Goal: Transaction & Acquisition: Book appointment/travel/reservation

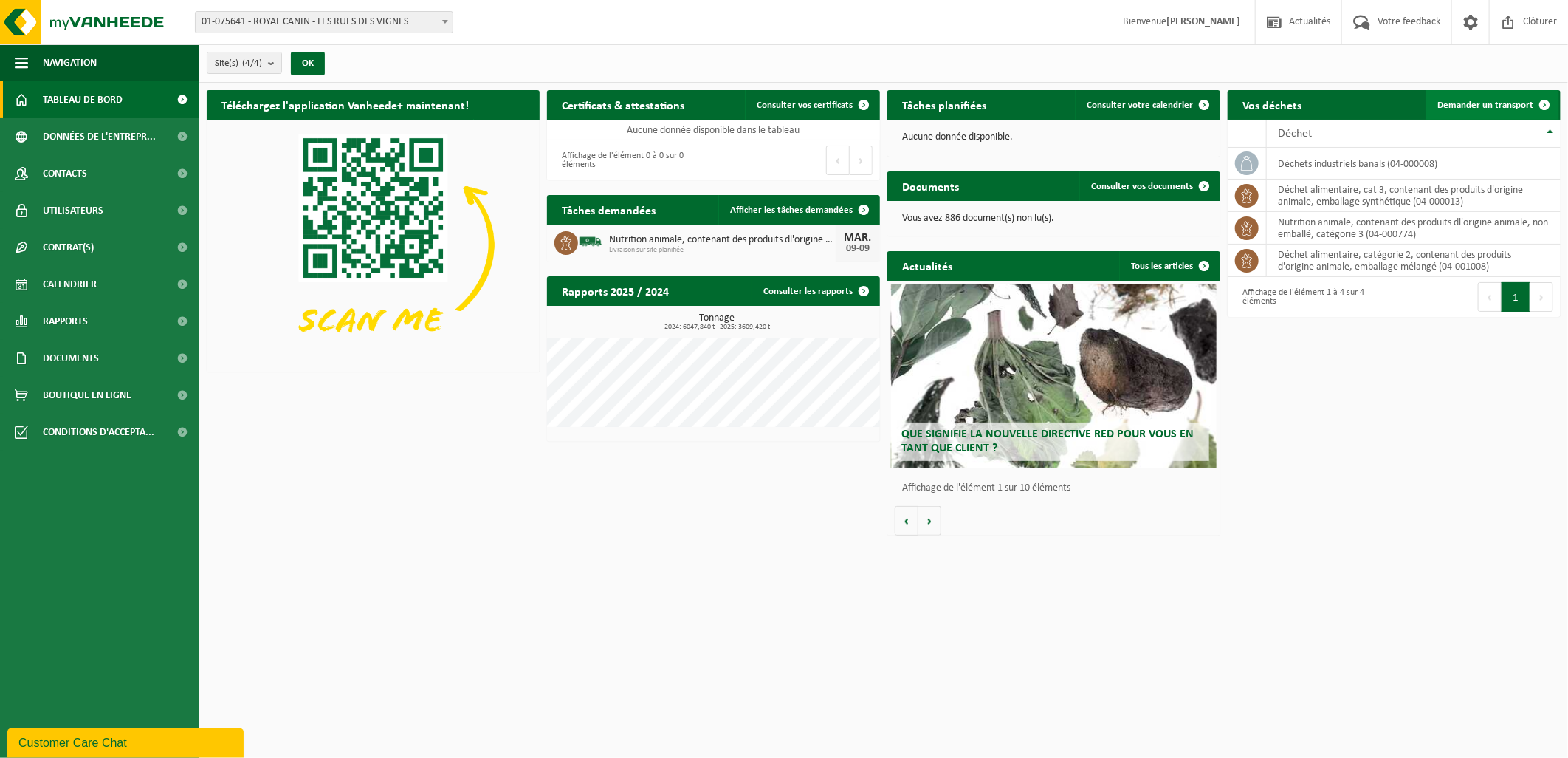
click at [1466, 98] on link "Demander un transport" at bounding box center [1493, 105] width 133 height 30
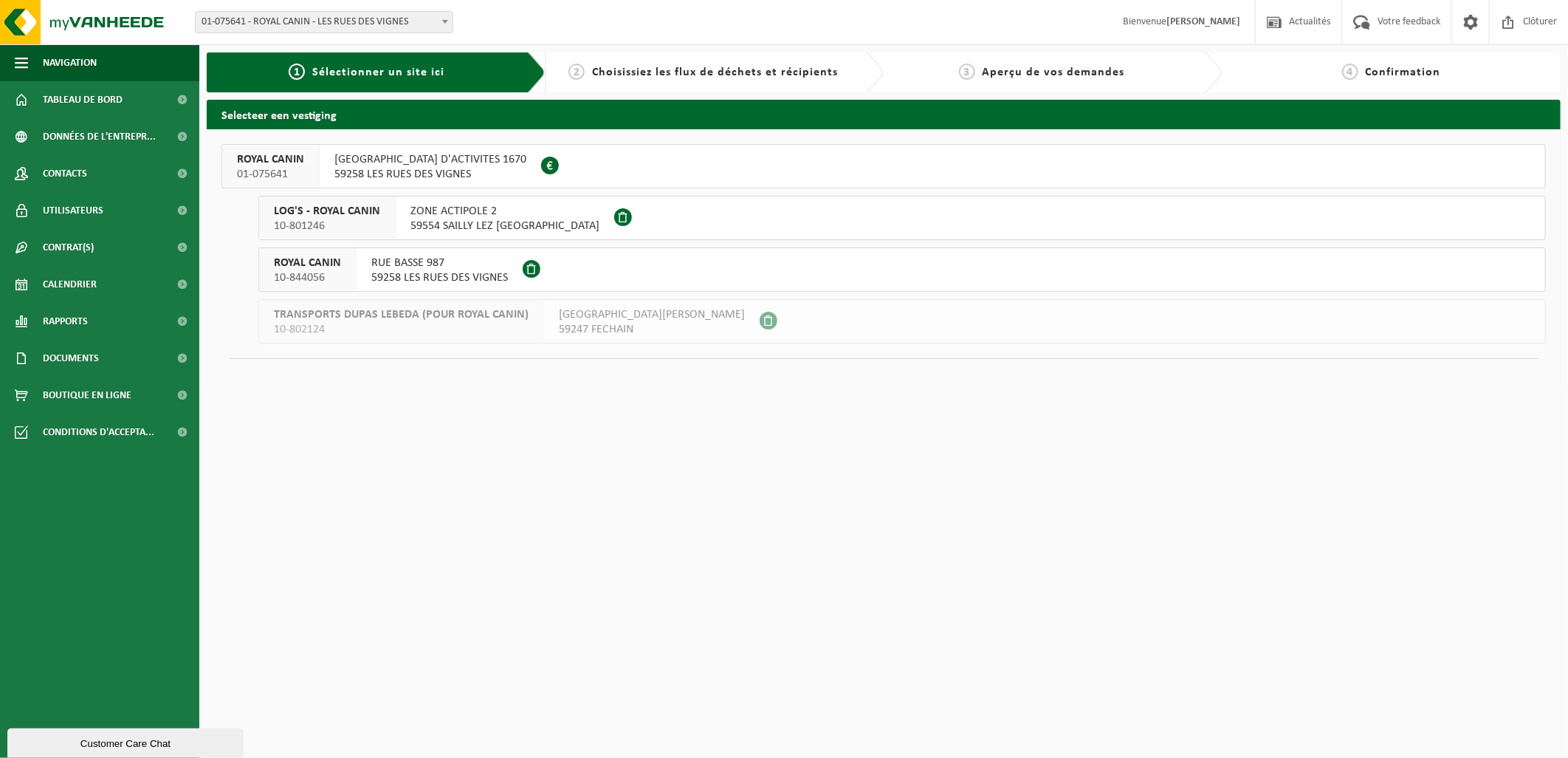
click at [357, 219] on span "10-801246" at bounding box center [327, 225] width 106 height 15
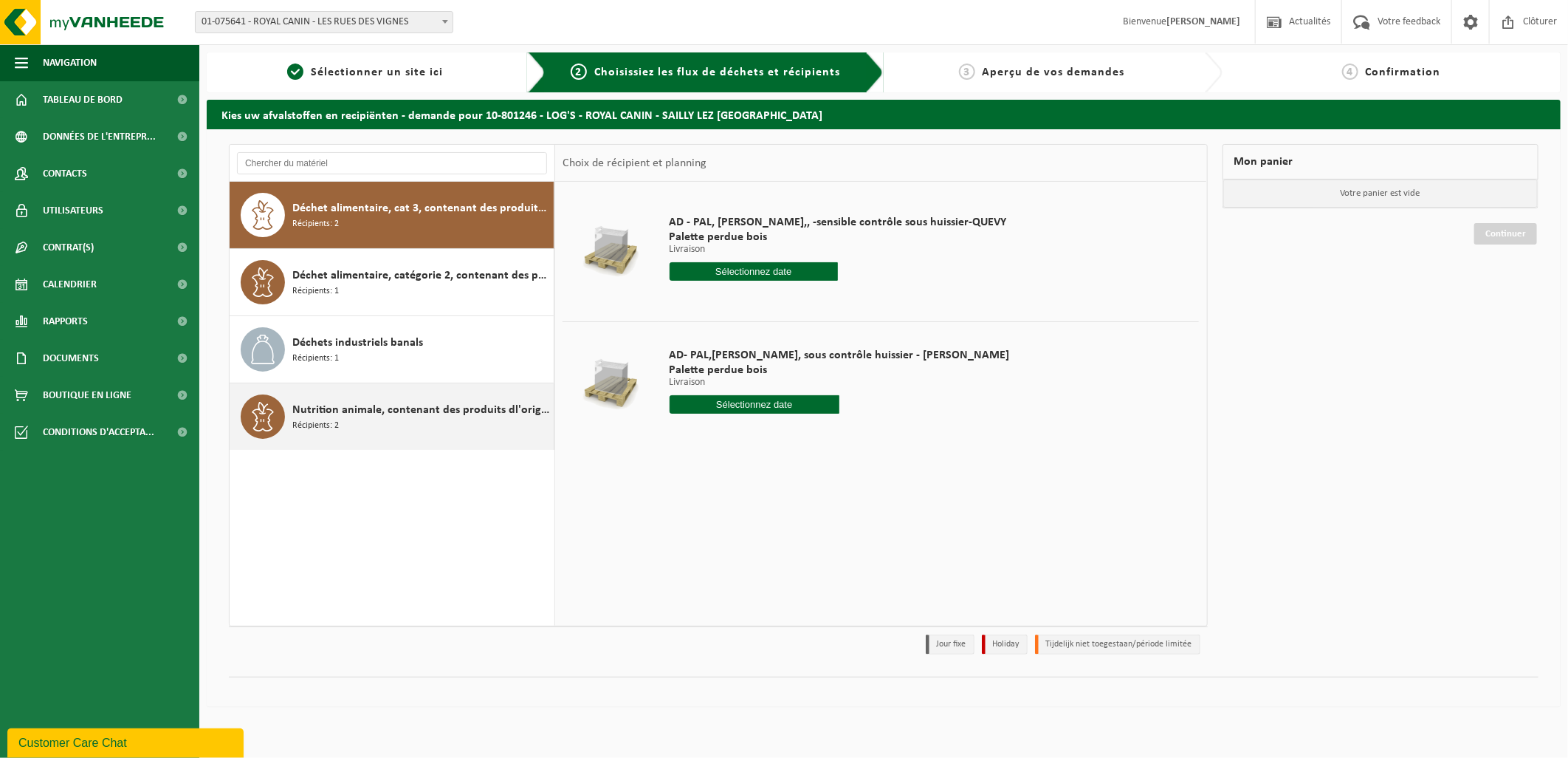
click at [408, 414] on span "Nutrition animale, contenant des produits dl'origine animale, non emballé, caté…" at bounding box center [421, 410] width 258 height 18
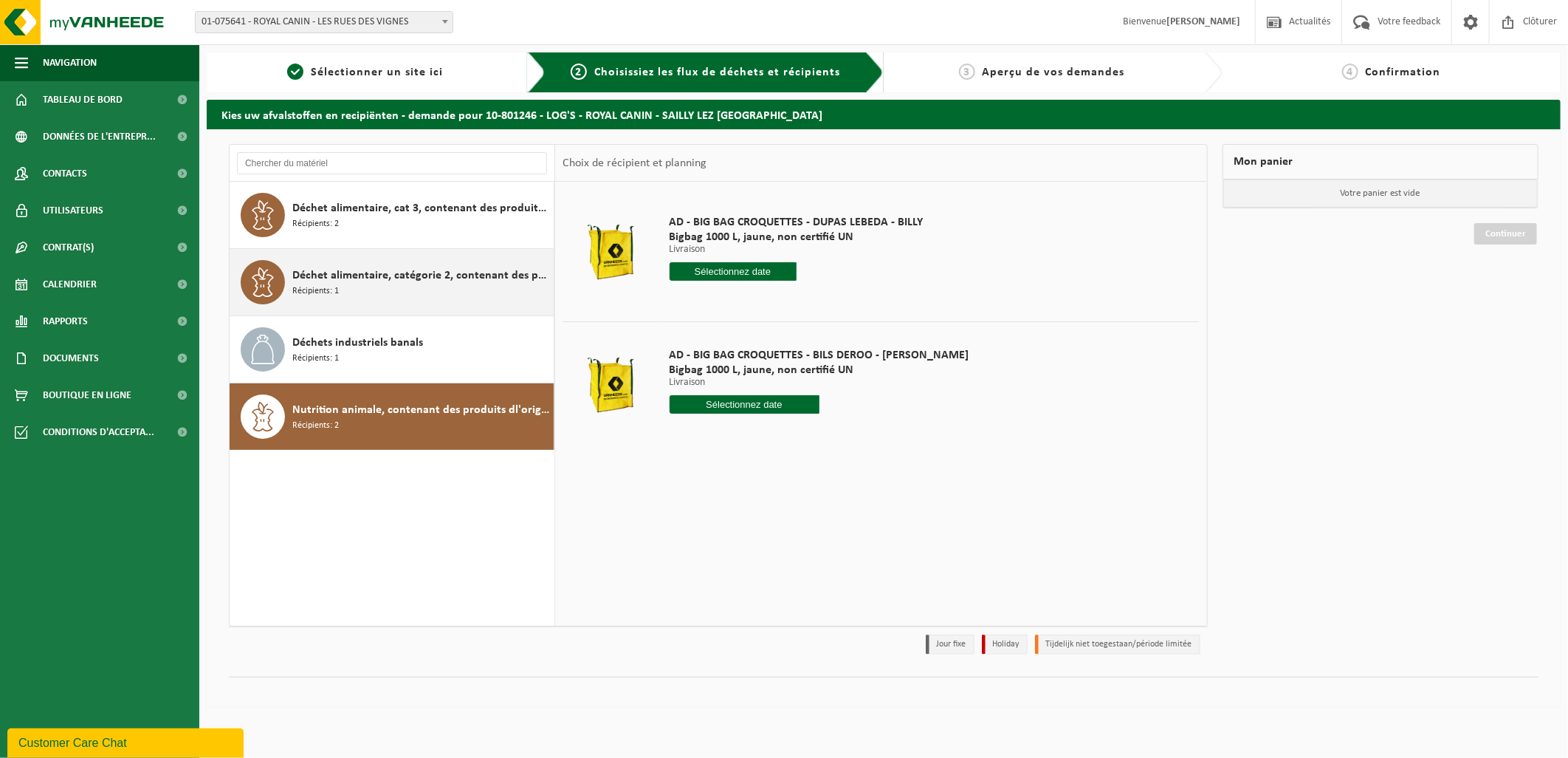
click at [393, 275] on span "Déchet alimentaire, catégorie 2, contenant des produits d'origine animale, emba…" at bounding box center [421, 275] width 258 height 18
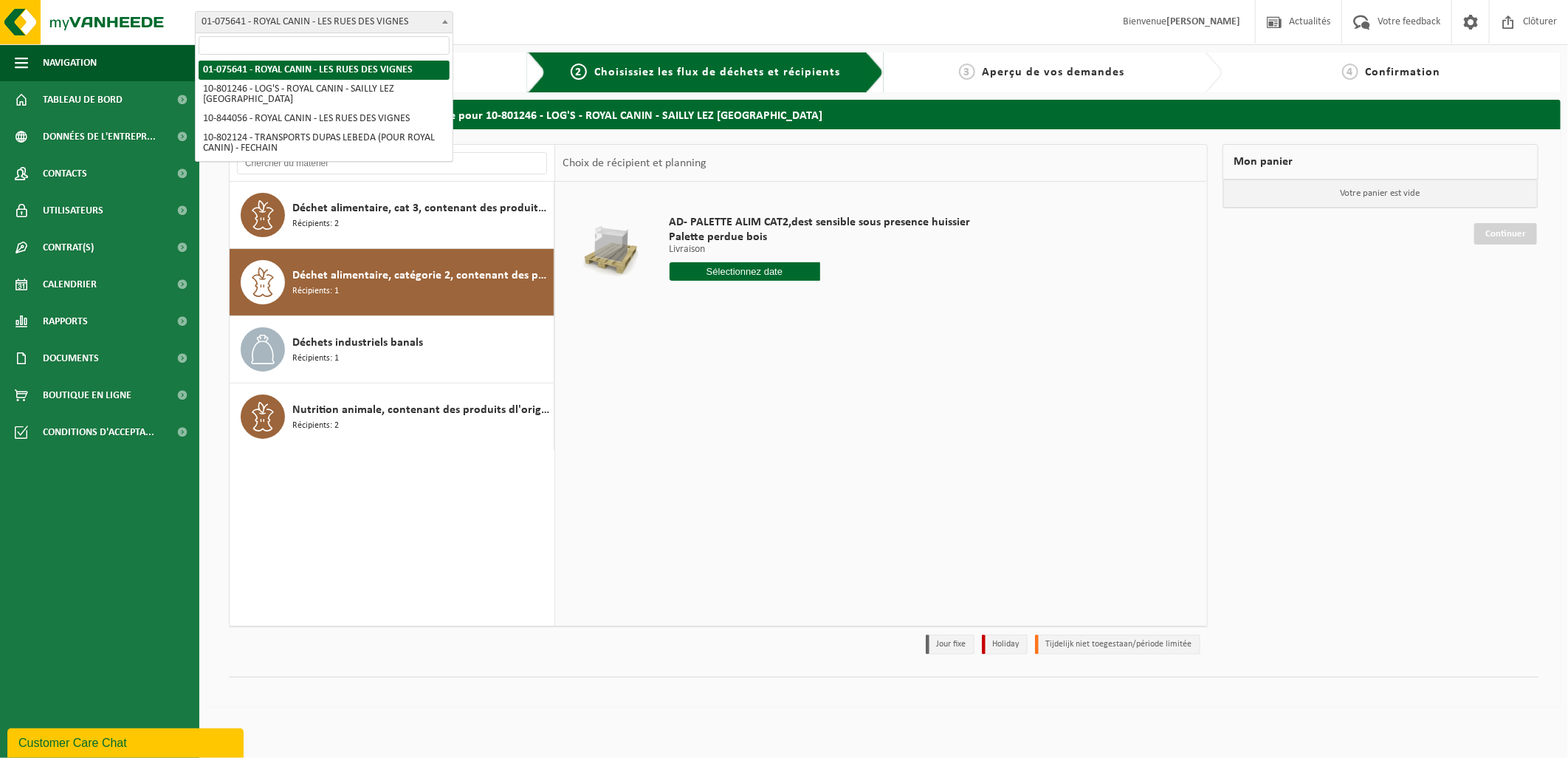
click at [429, 27] on span "01-075641 - ROYAL CANIN - LES RUES DES VIGNES" at bounding box center [323, 22] width 257 height 20
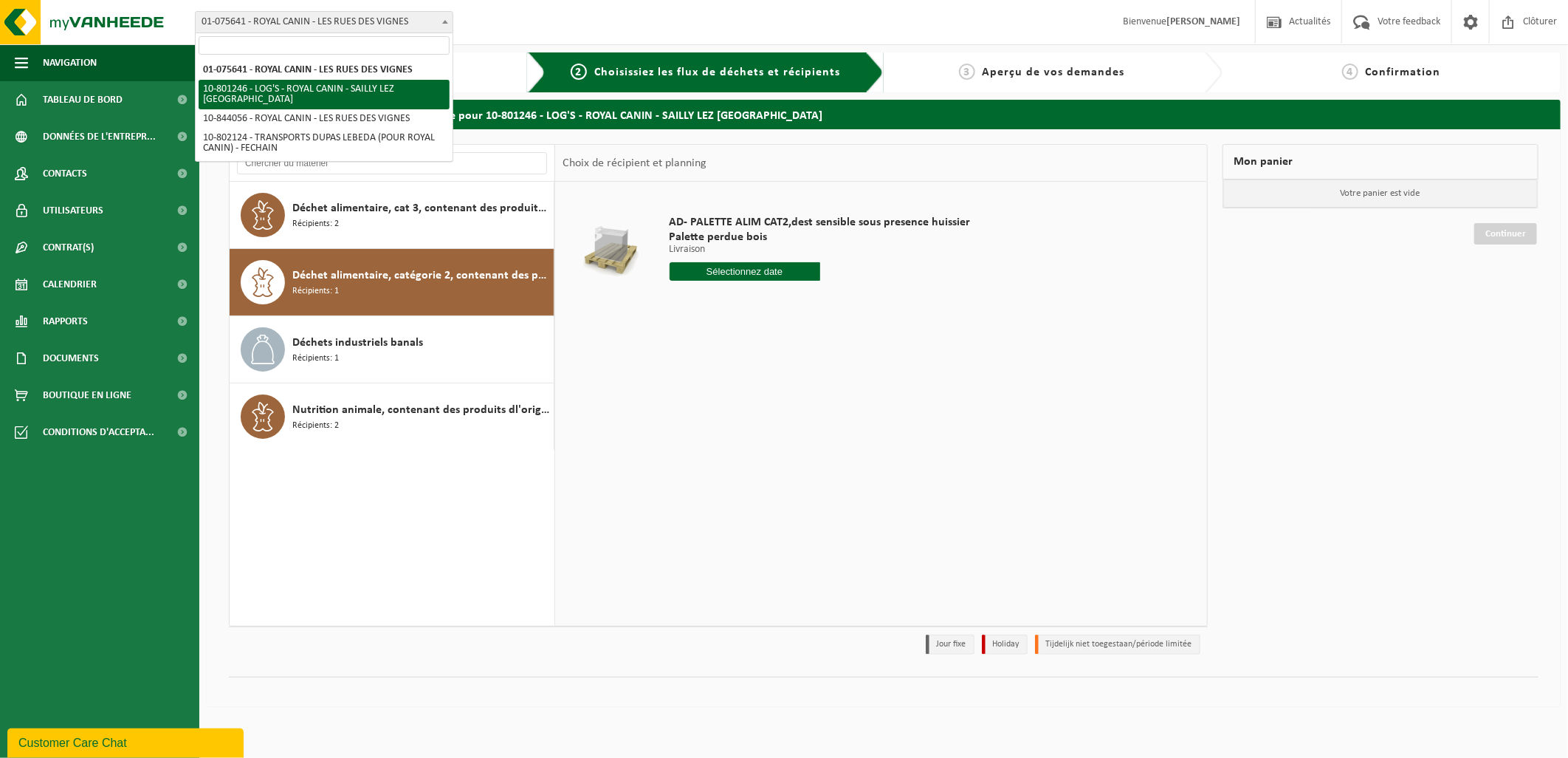
select select "33720"
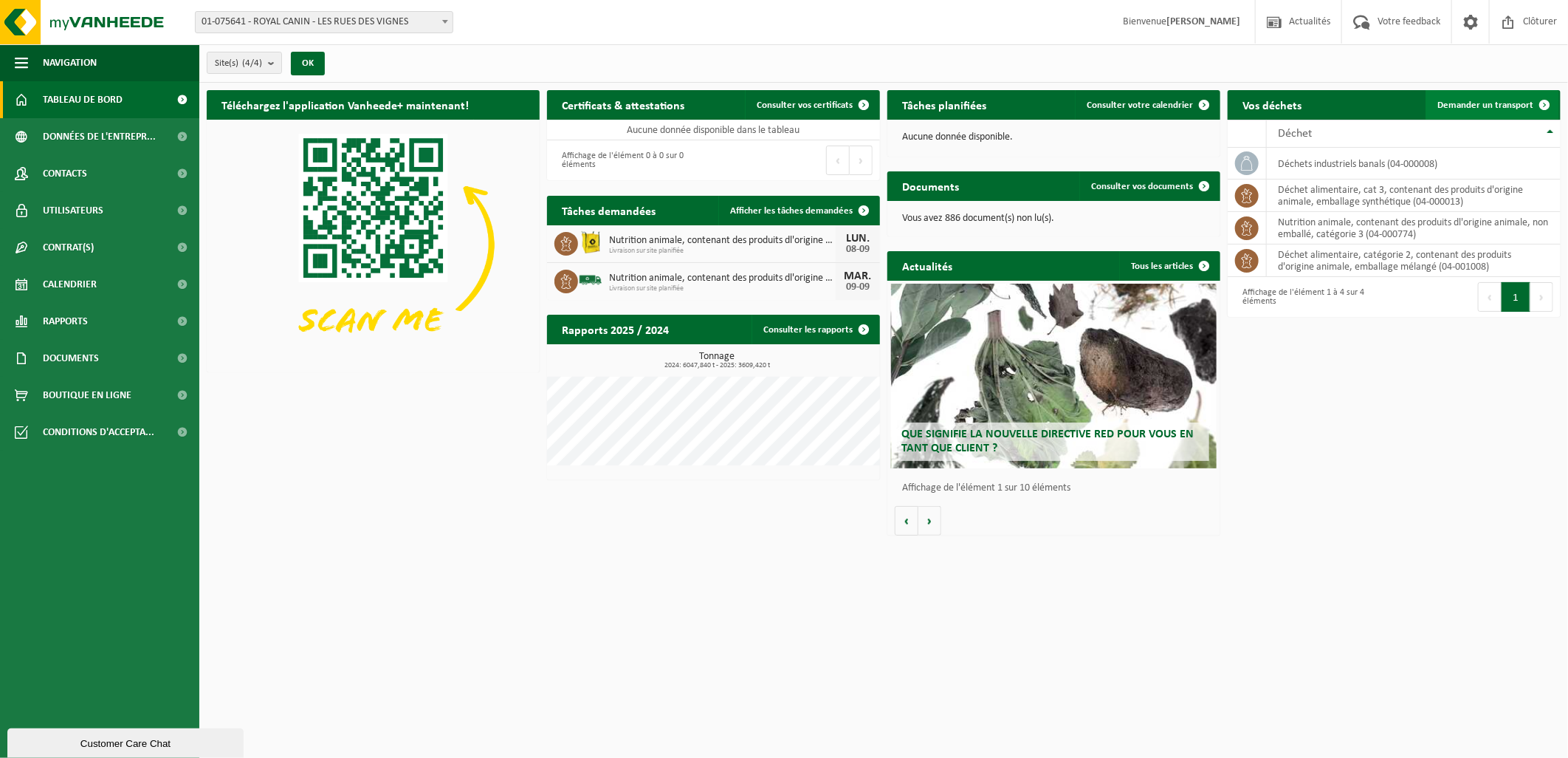
click at [1506, 106] on span "Demander un transport" at bounding box center [1486, 105] width 96 height 9
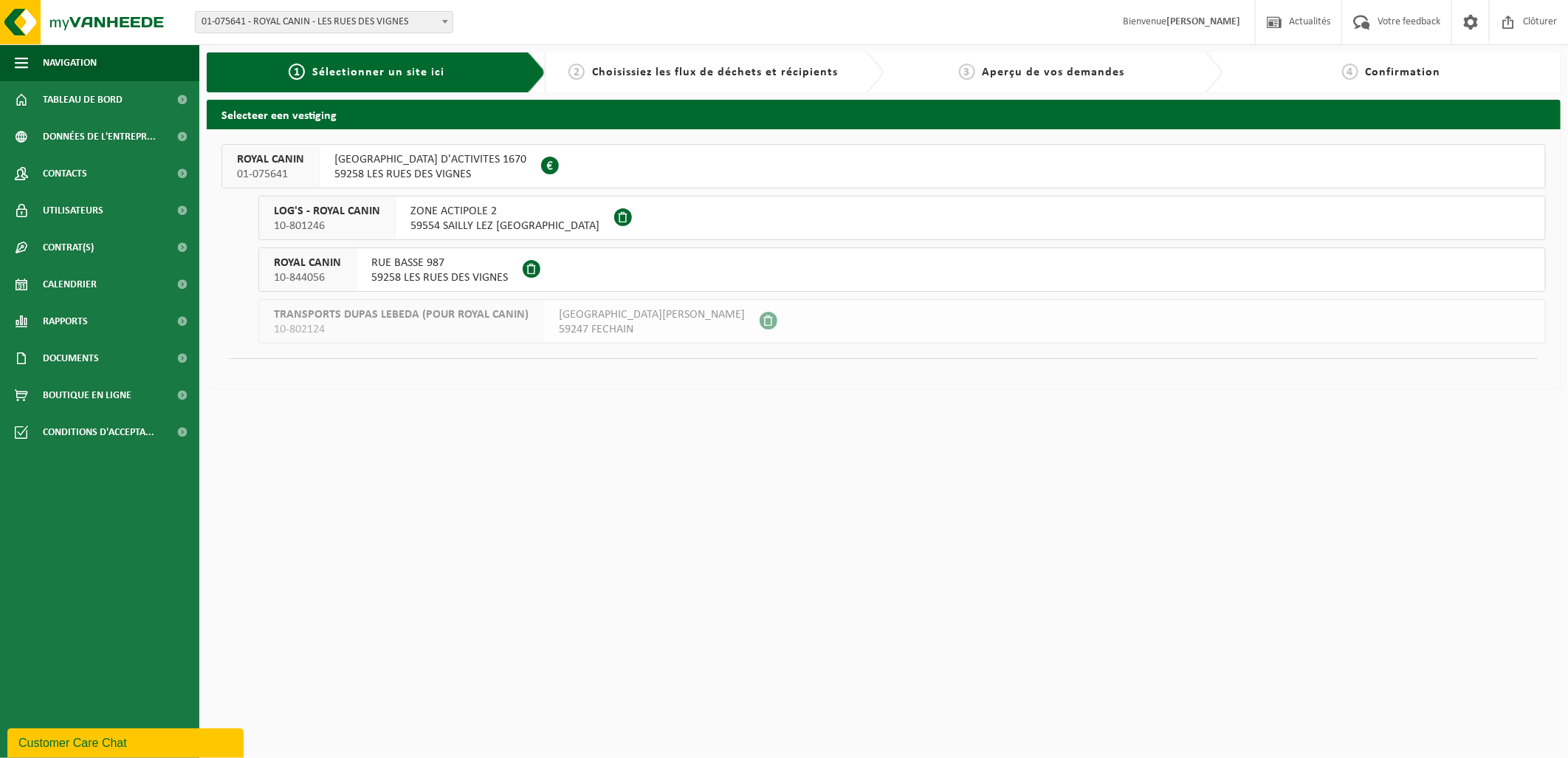
click at [282, 167] on span "01-075641" at bounding box center [271, 174] width 68 height 15
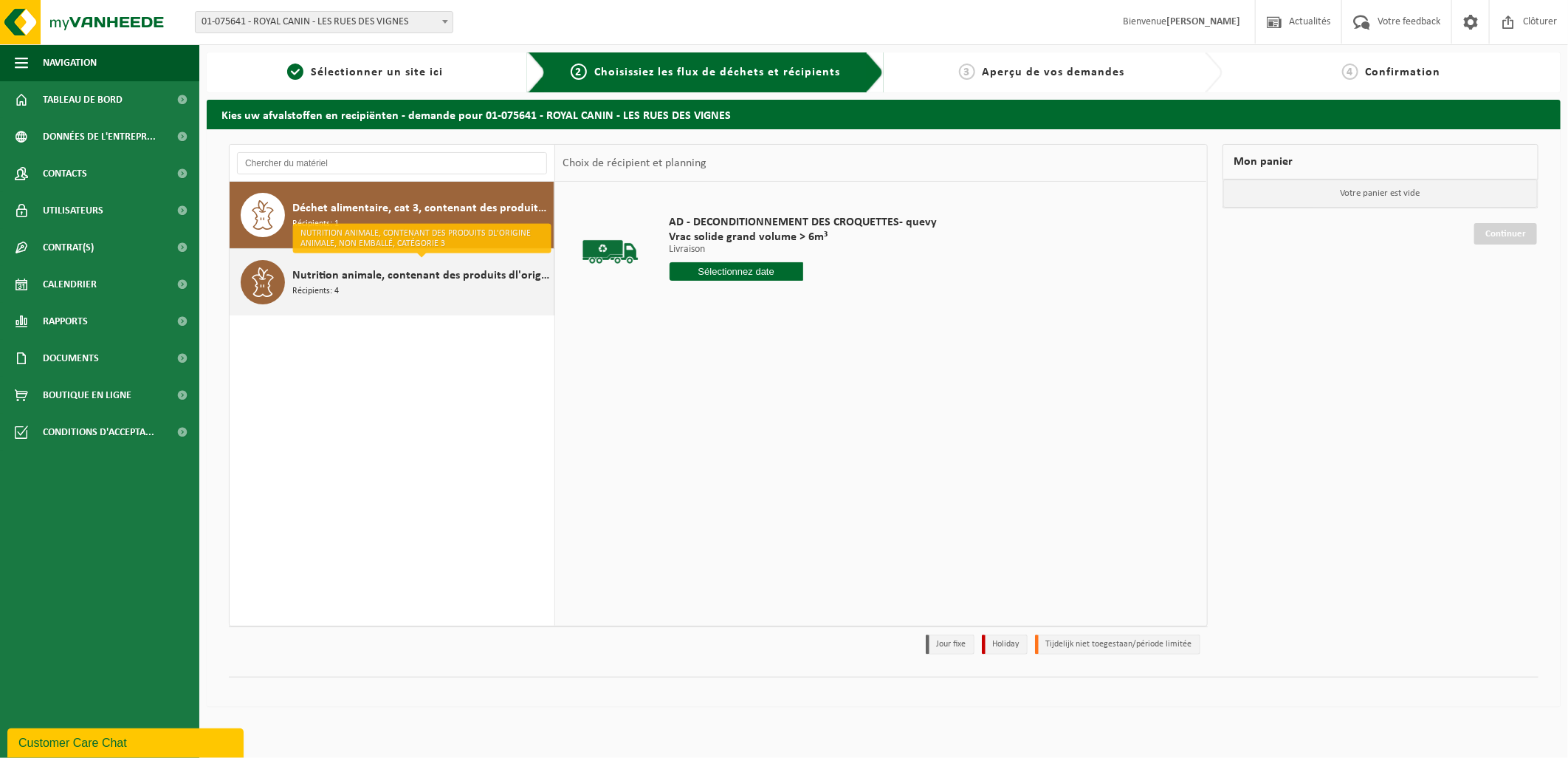
click at [414, 284] on span "Nutrition animale, contenant des produits dl'origine animale, non emballé, caté…" at bounding box center [421, 275] width 258 height 18
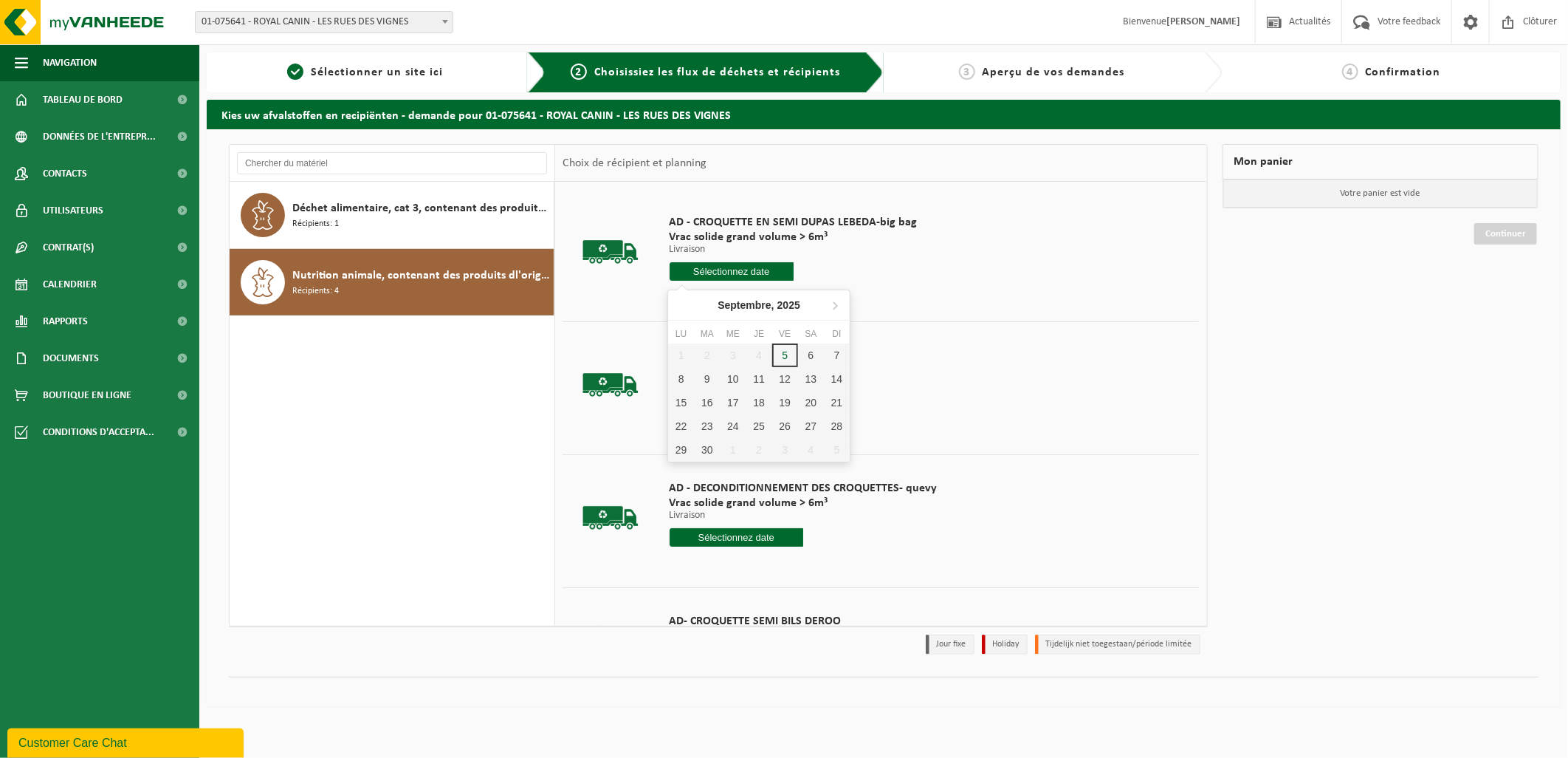
click at [739, 273] on input "text" at bounding box center [732, 272] width 124 height 19
click at [707, 379] on div "9" at bounding box center [707, 379] width 26 height 24
type input "à partir de 2025-09-09"
type input "2025-09-09"
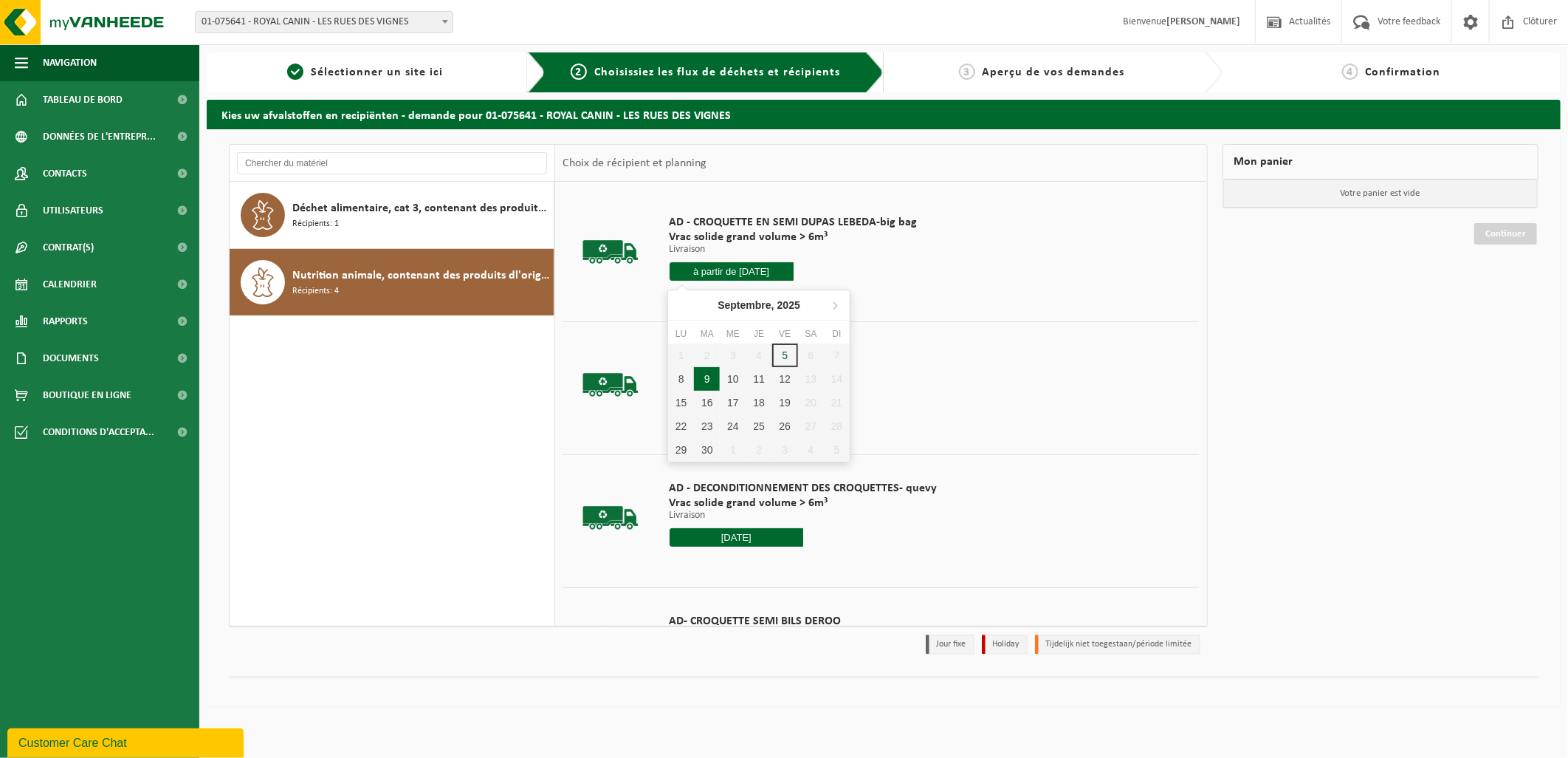
type input "2025-09-09"
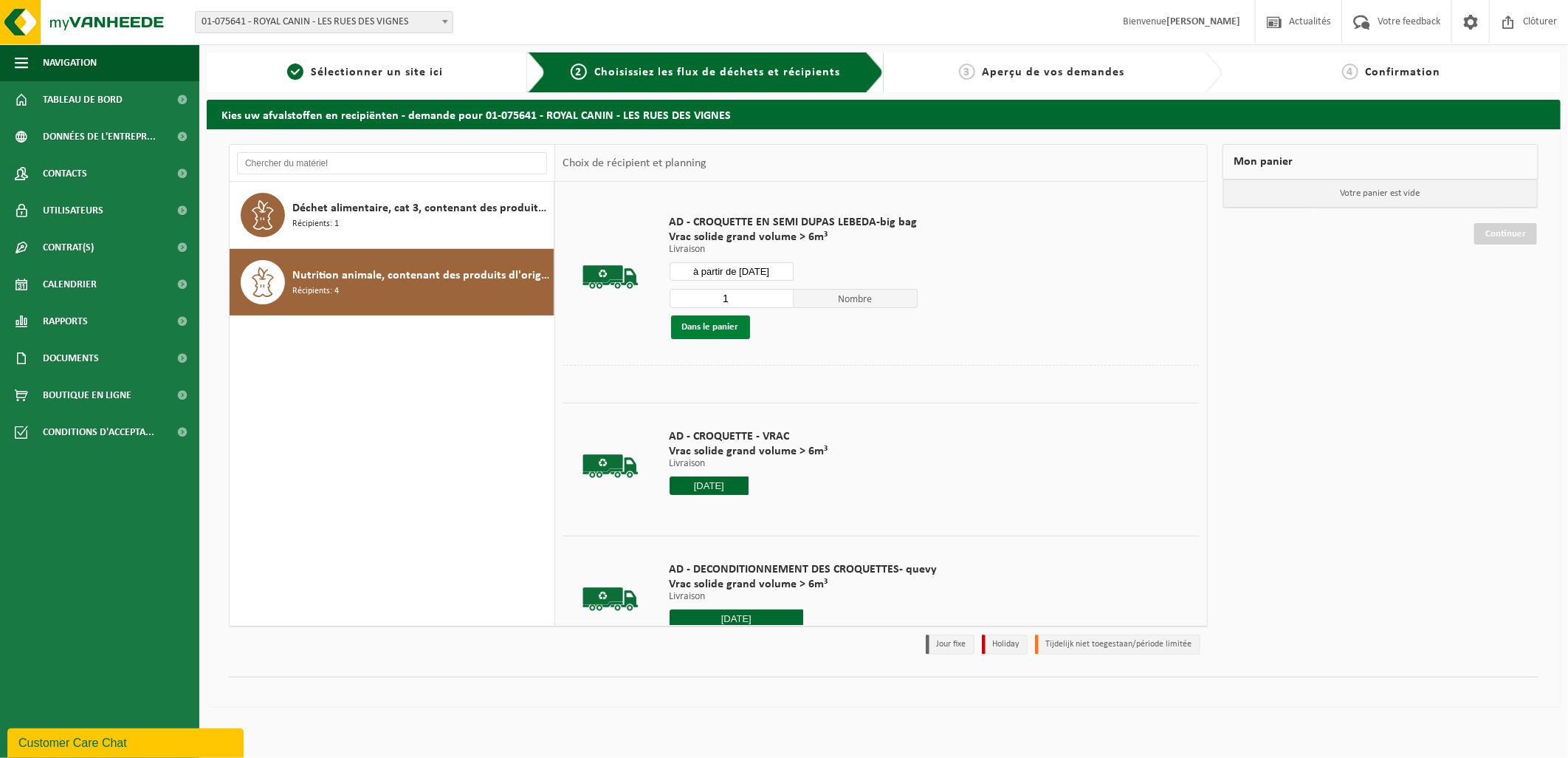
click at [727, 327] on button "Dans le panier" at bounding box center [711, 327] width 79 height 24
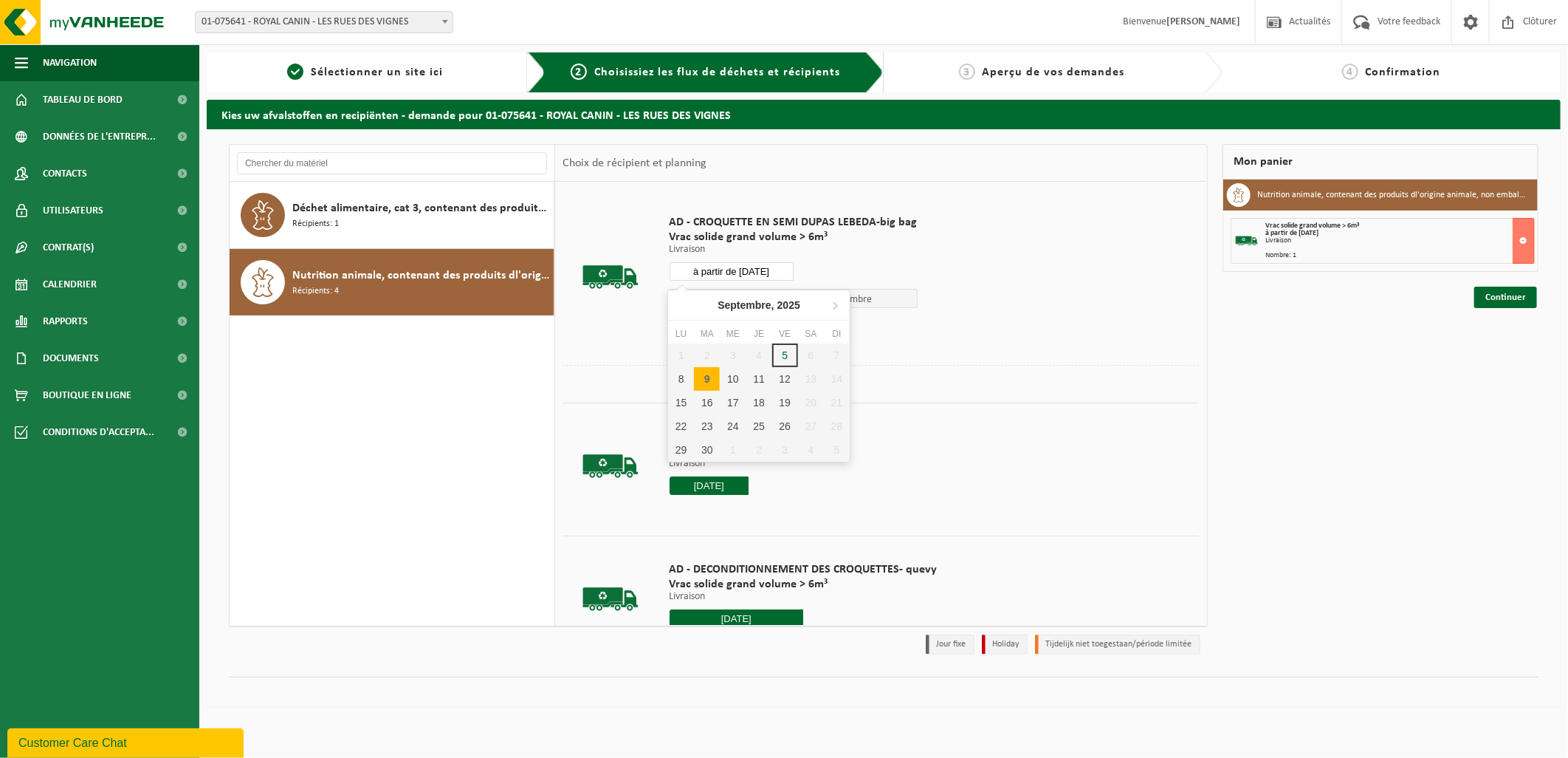
click at [773, 270] on input "à partir de 2025-09-09" at bounding box center [732, 272] width 124 height 19
click at [727, 377] on div "10" at bounding box center [733, 379] width 26 height 24
type input "à partir de 2025-09-10"
type input "2025-09-10"
type input "[DATE]"
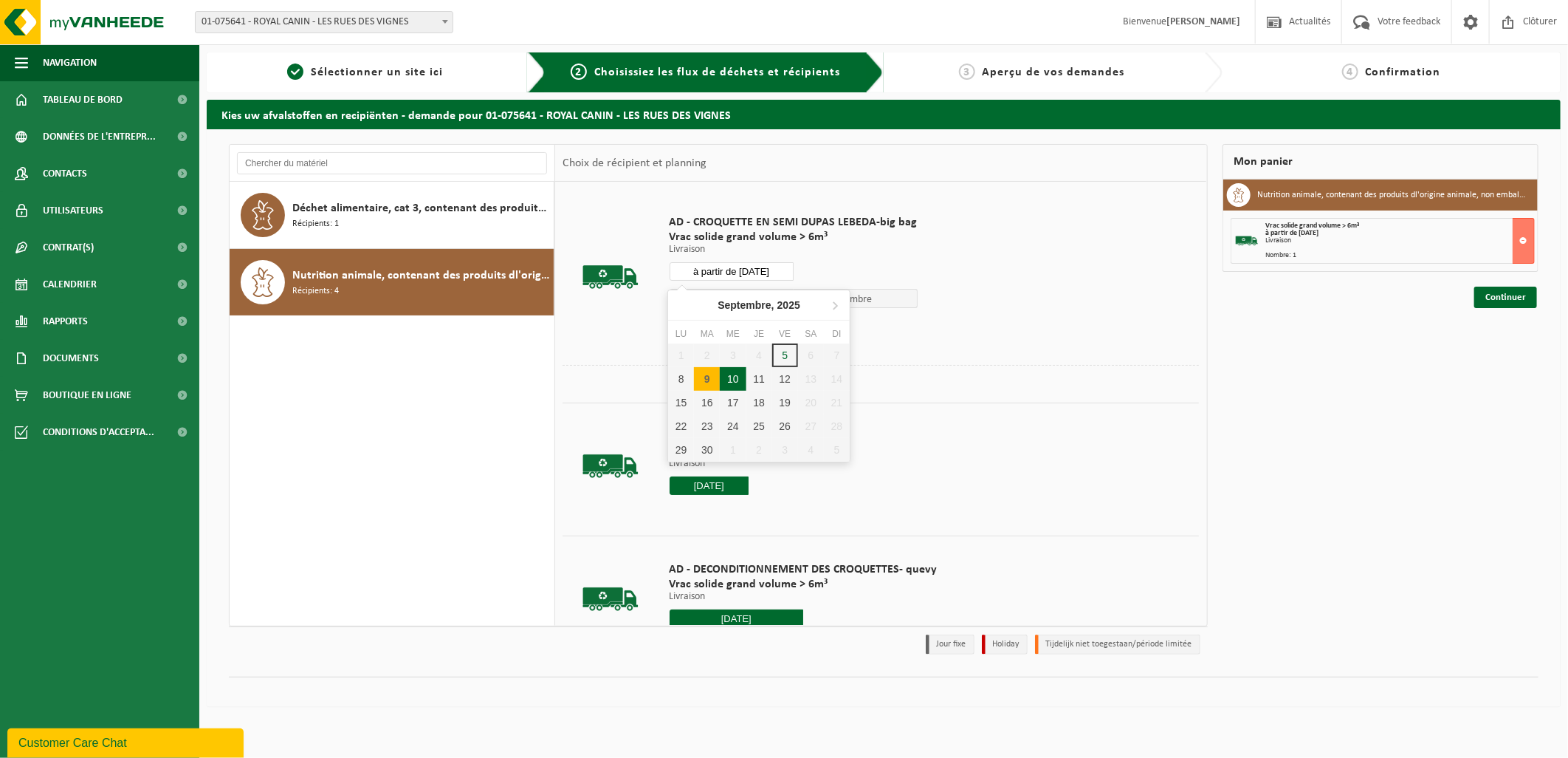
type input "[DATE]"
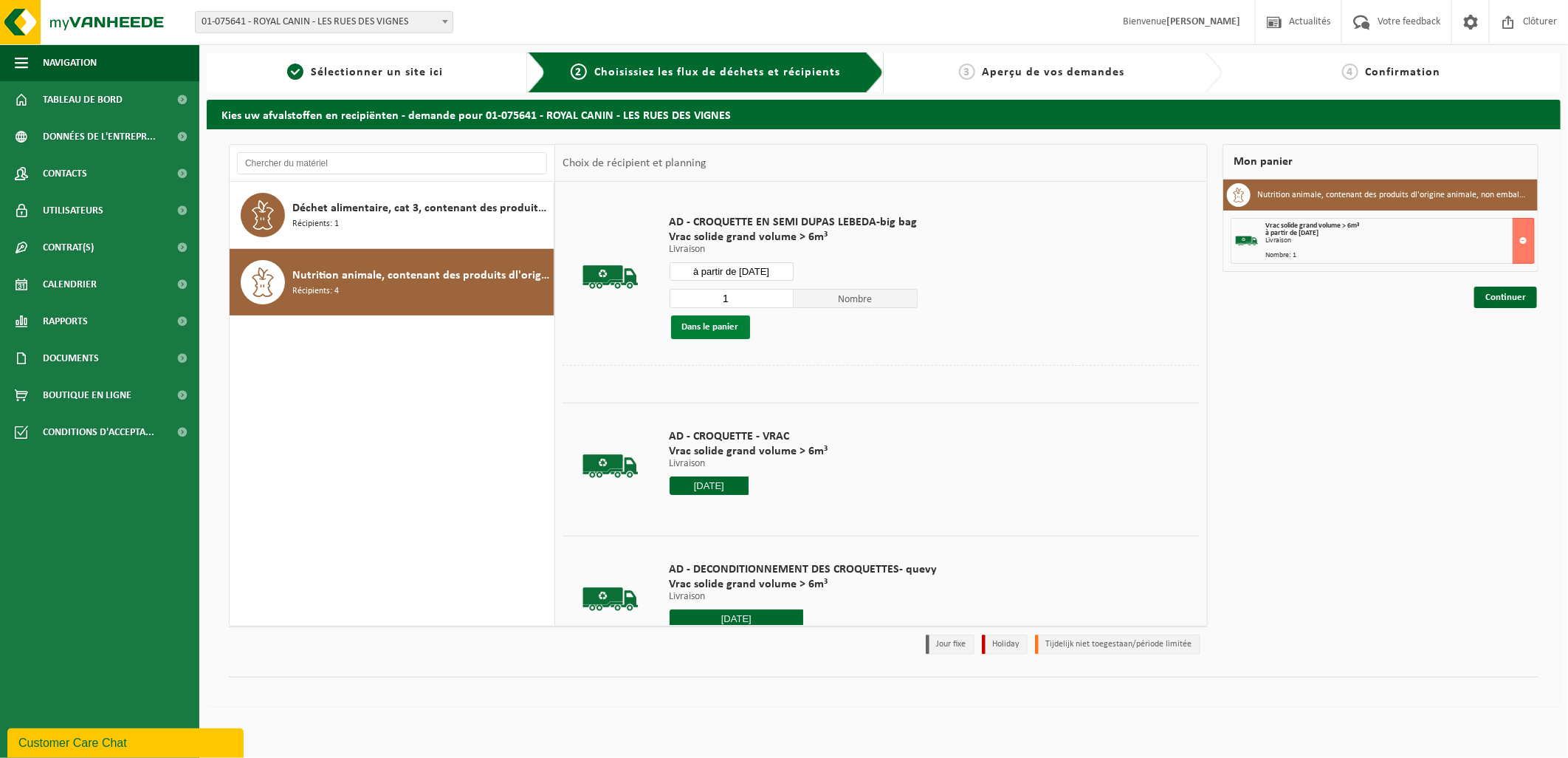
click at [724, 322] on button "Dans le panier" at bounding box center [711, 327] width 79 height 24
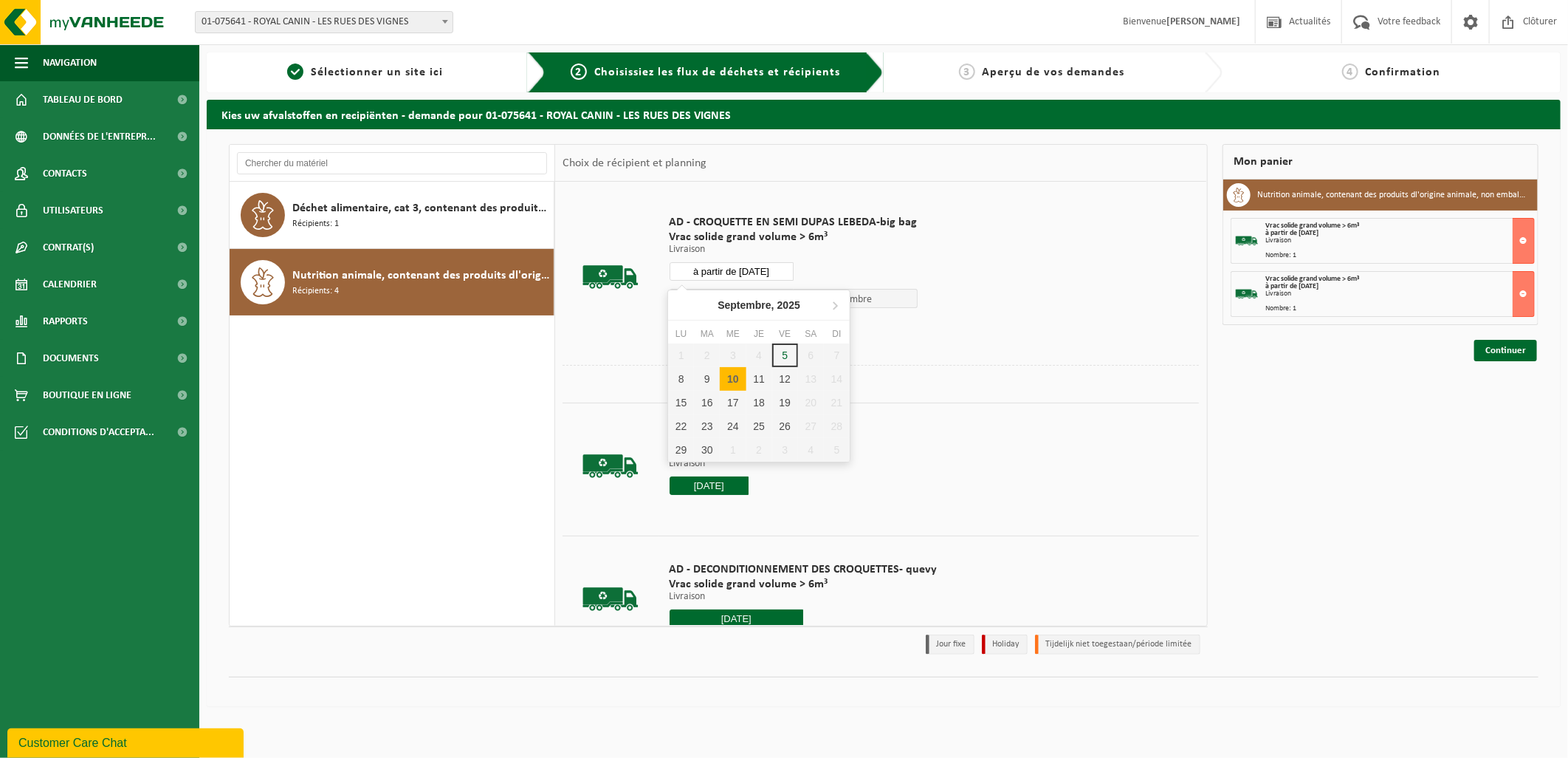
click at [771, 267] on input "à partir de [DATE]" at bounding box center [732, 272] width 124 height 19
click at [761, 368] on div "11" at bounding box center [759, 379] width 26 height 24
type input "à partir de [DATE]"
type input "2025-09-11"
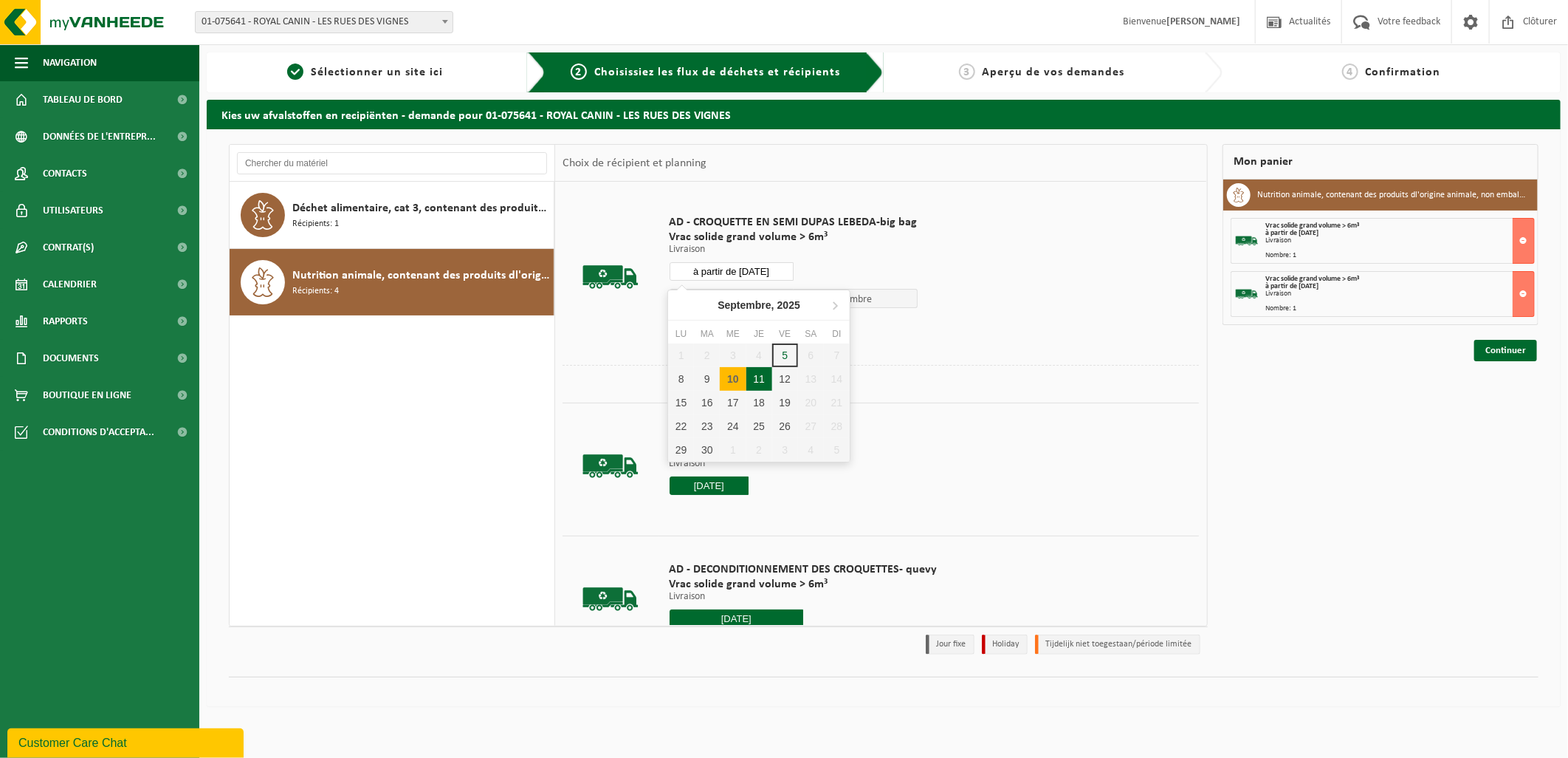
type input "2025-09-11"
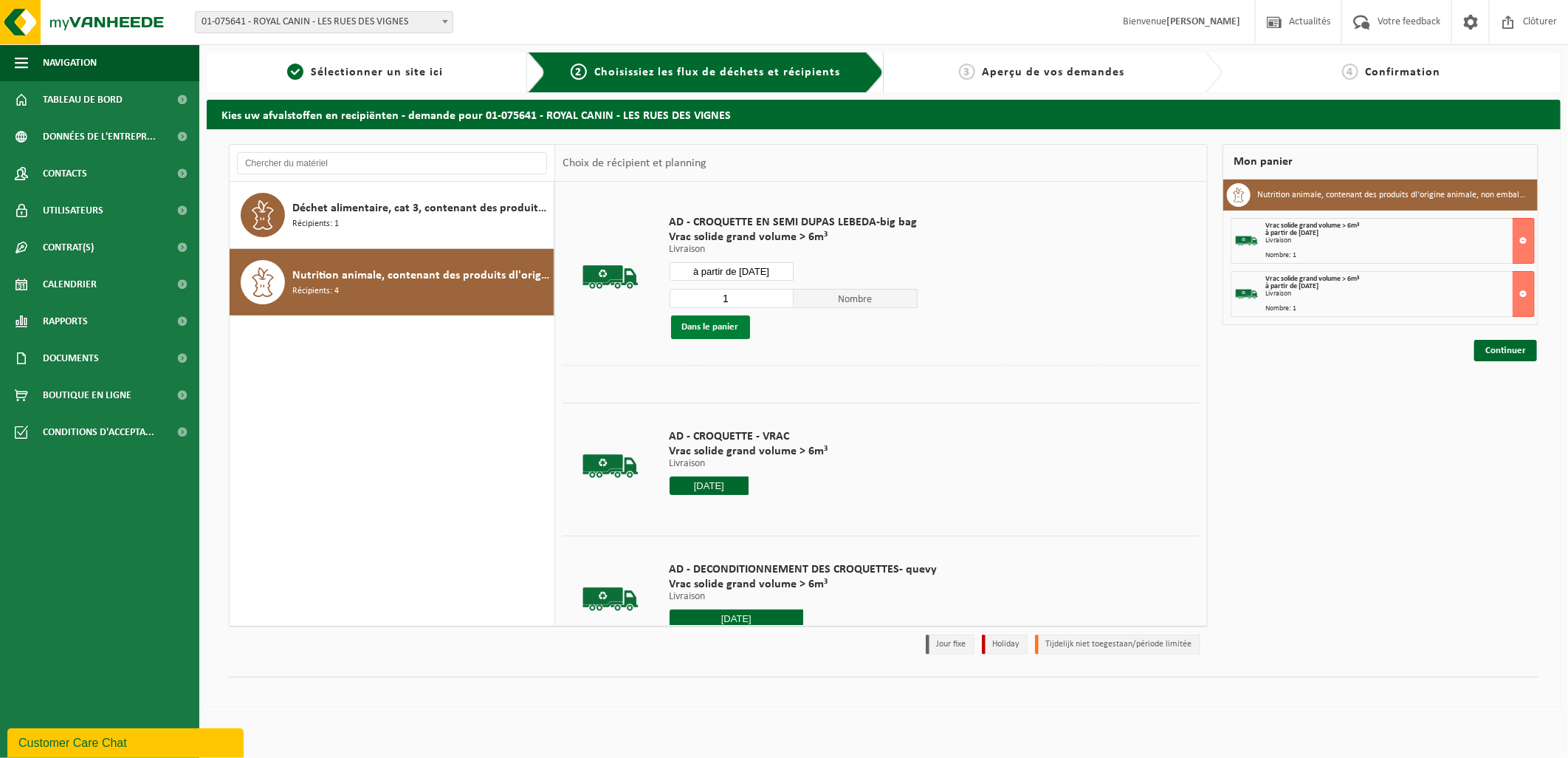
click at [722, 333] on button "Dans le panier" at bounding box center [711, 327] width 79 height 24
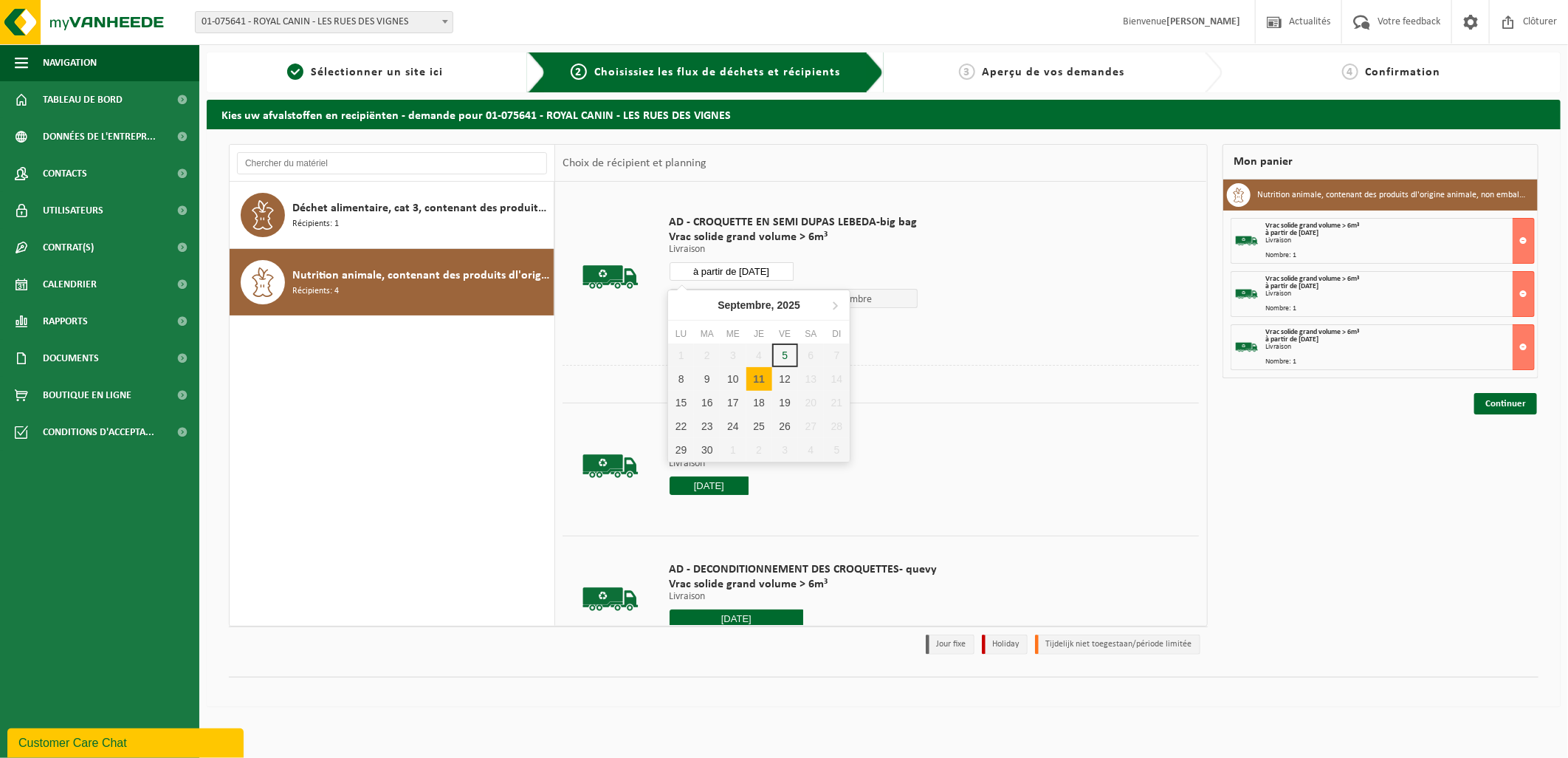
click at [764, 278] on input "à partir de 2025-09-11" at bounding box center [732, 272] width 124 height 19
click at [778, 386] on div "12" at bounding box center [785, 379] width 26 height 24
type input "à partir de 2025-09-12"
type input "2025-09-12"
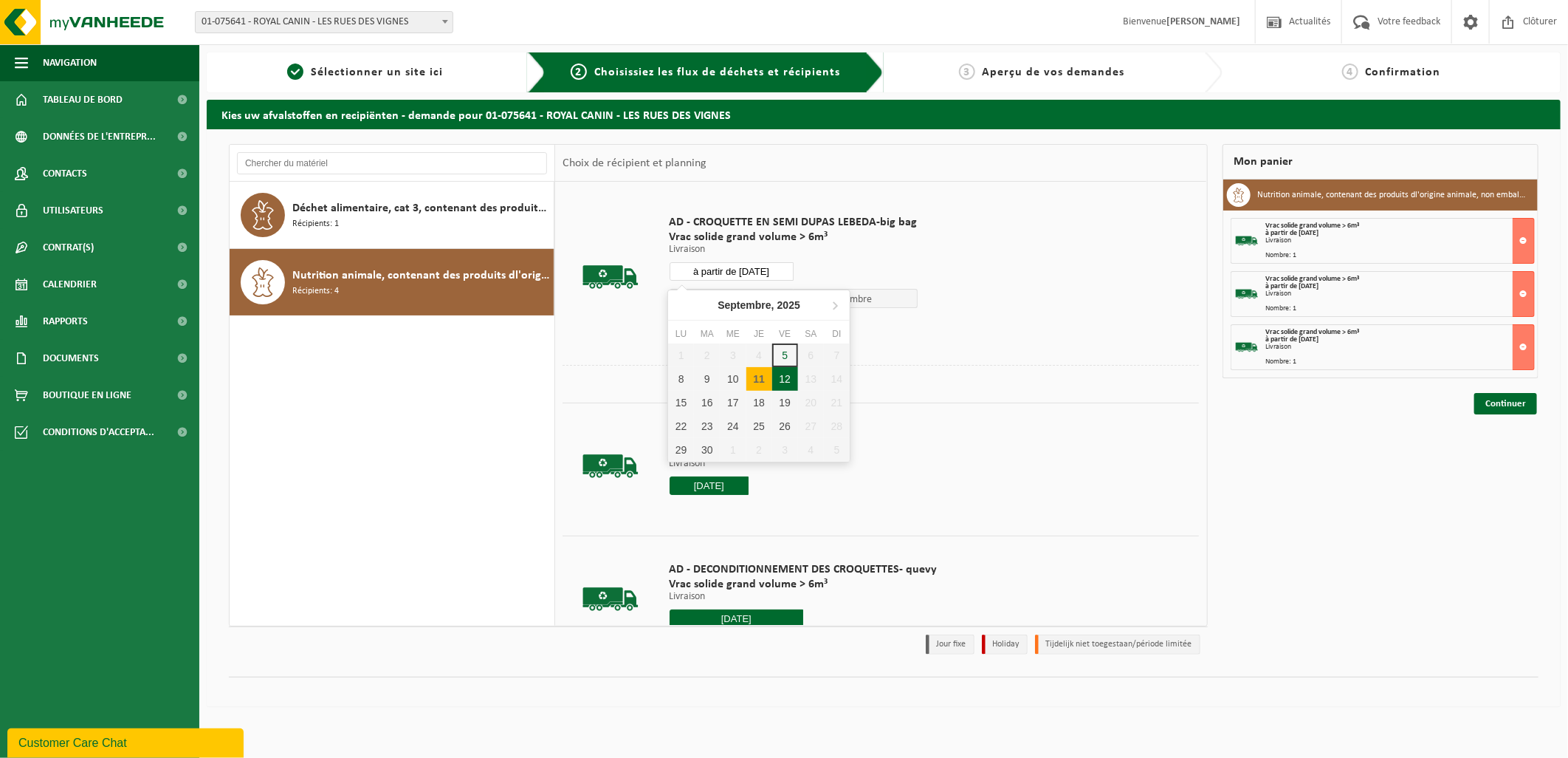
type input "2025-09-12"
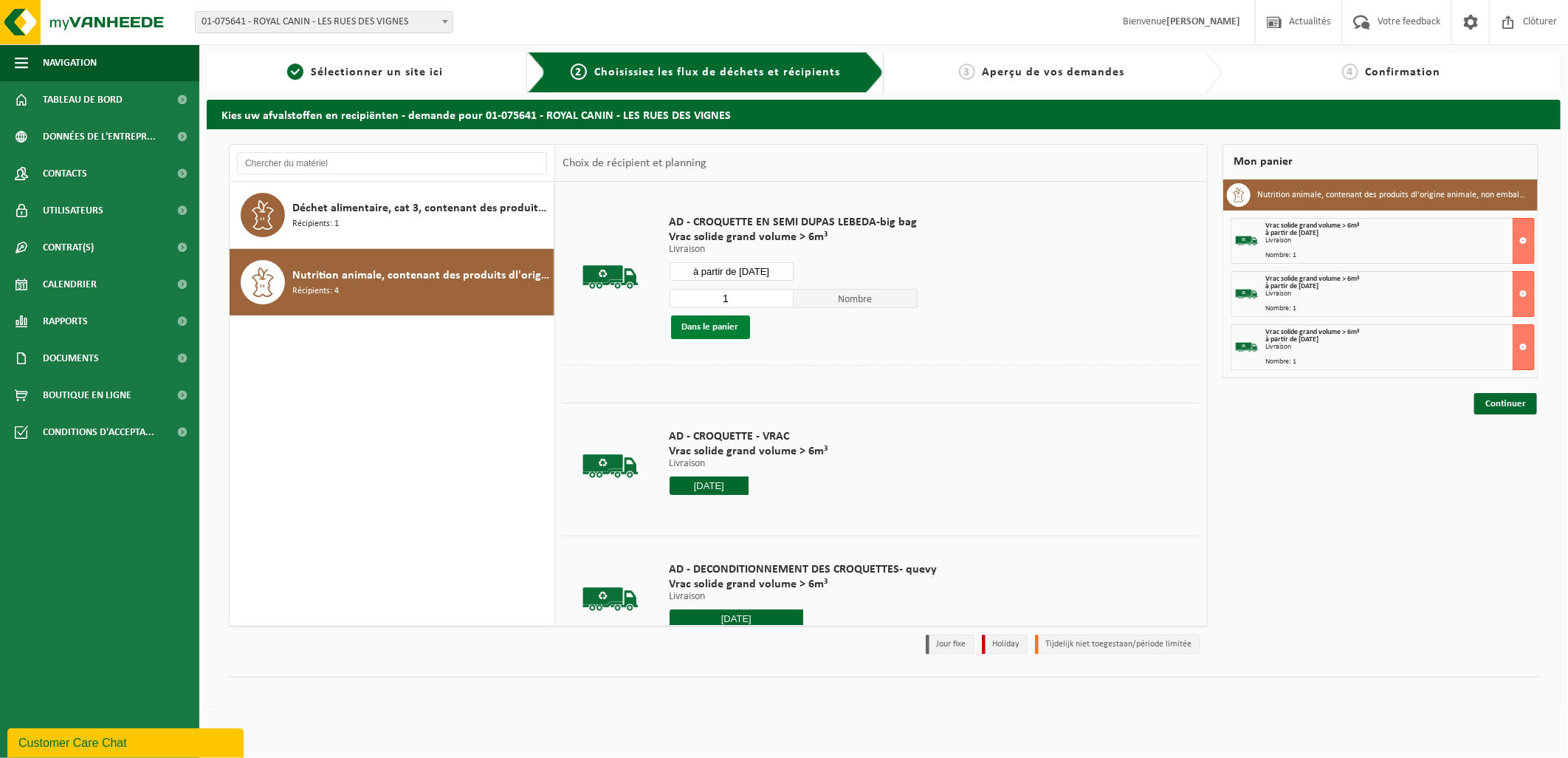
click at [724, 318] on button "Dans le panier" at bounding box center [711, 327] width 79 height 24
click at [777, 269] on input "à partir de 2025-09-12" at bounding box center [732, 272] width 124 height 19
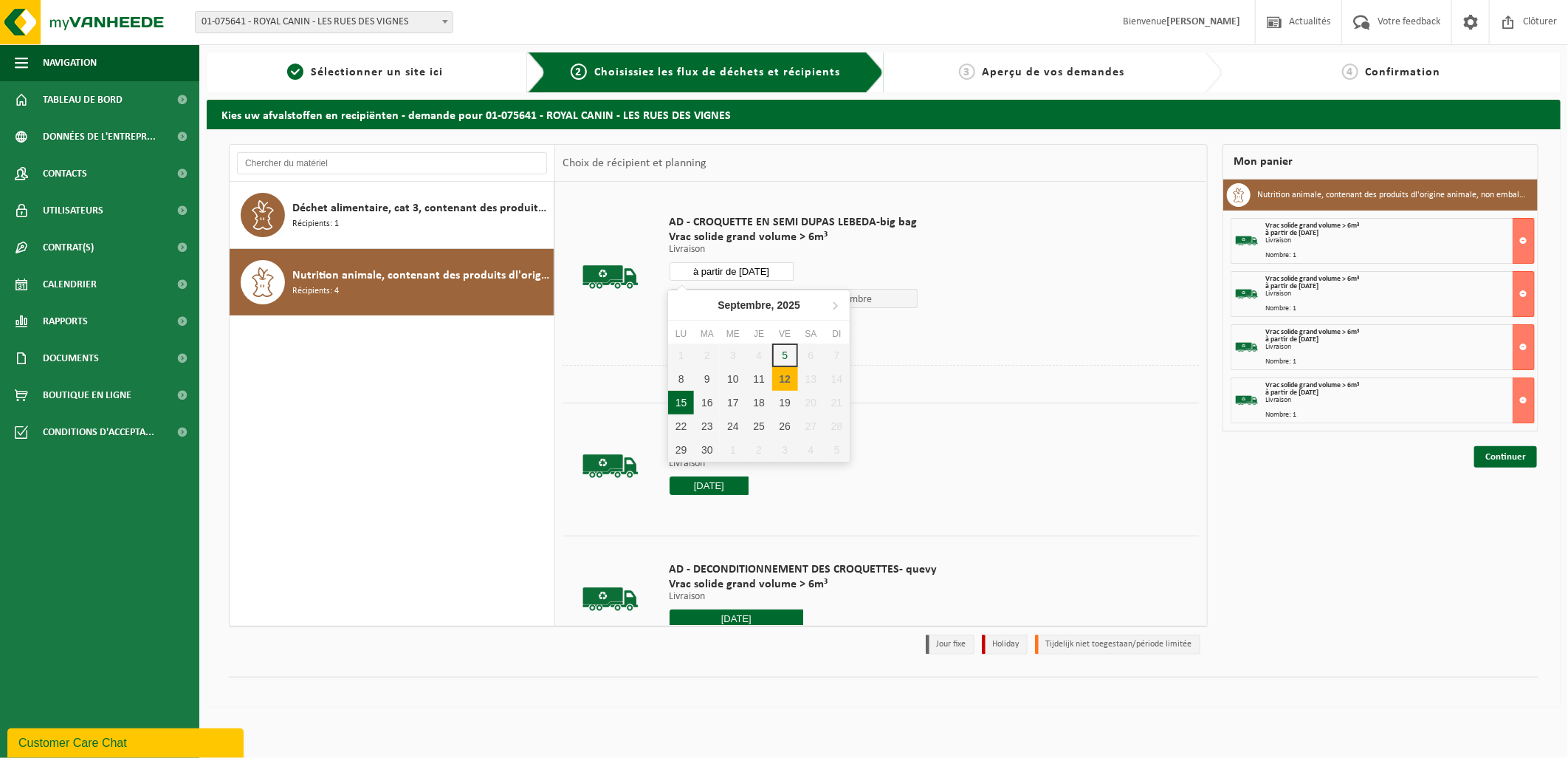
click at [682, 400] on div "15" at bounding box center [681, 402] width 26 height 24
type input "à partir de 2025-09-15"
type input "2025-09-15"
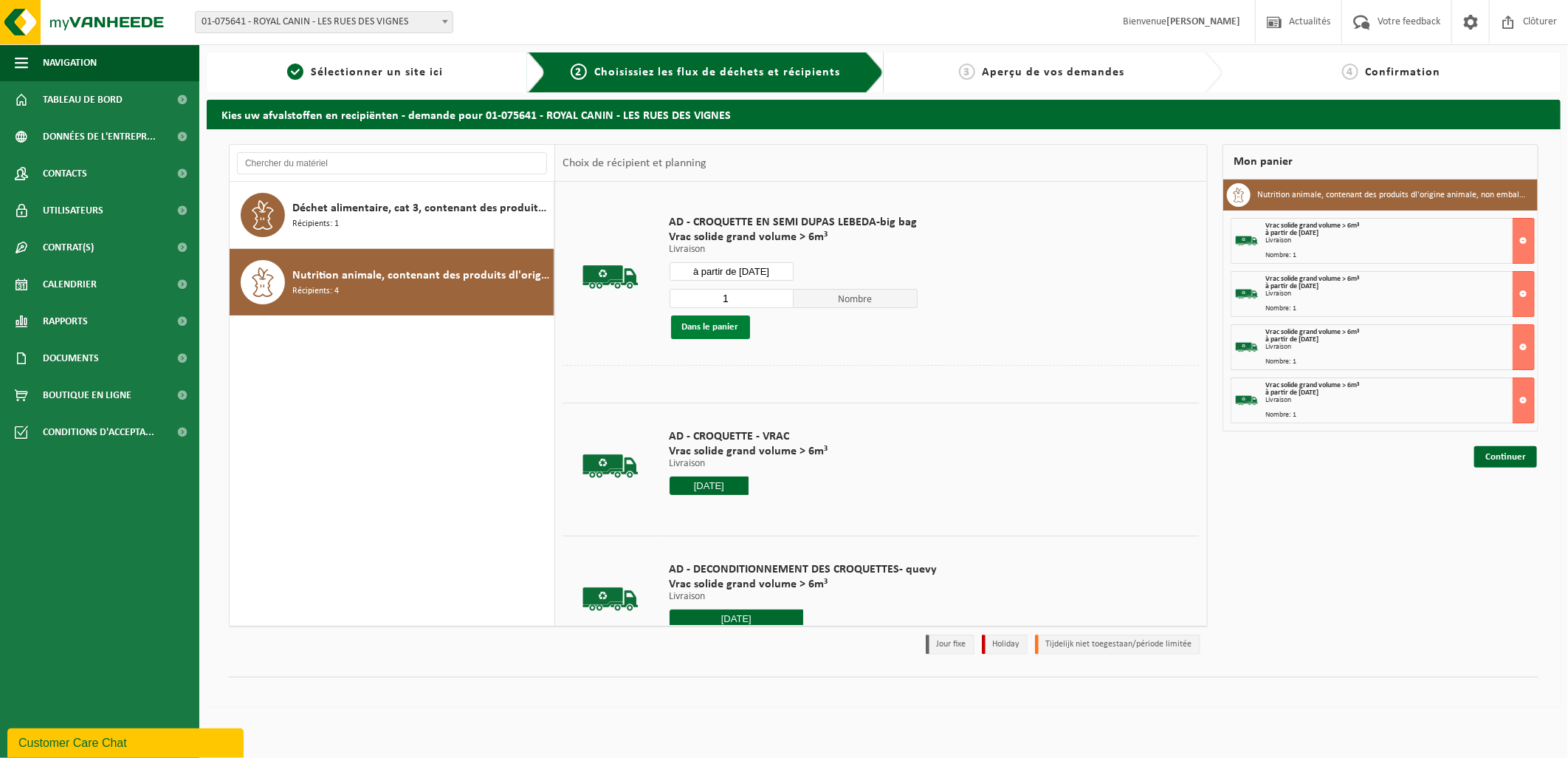
click at [727, 328] on button "Dans le panier" at bounding box center [711, 327] width 79 height 24
click at [1514, 512] on link "Continuer" at bounding box center [1506, 510] width 63 height 21
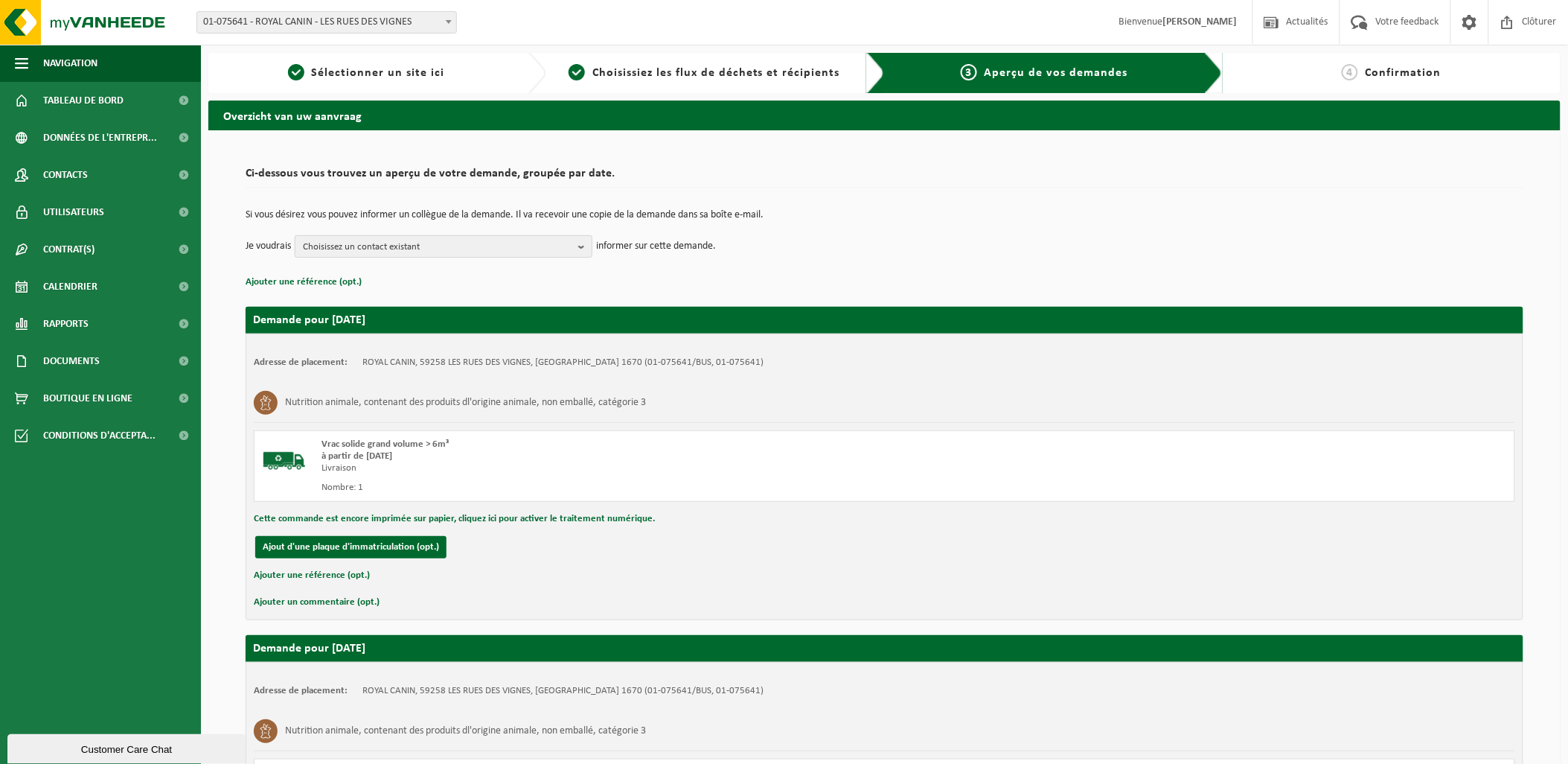
click at [538, 250] on span "Choisissez un contact existant" at bounding box center [438, 247] width 269 height 22
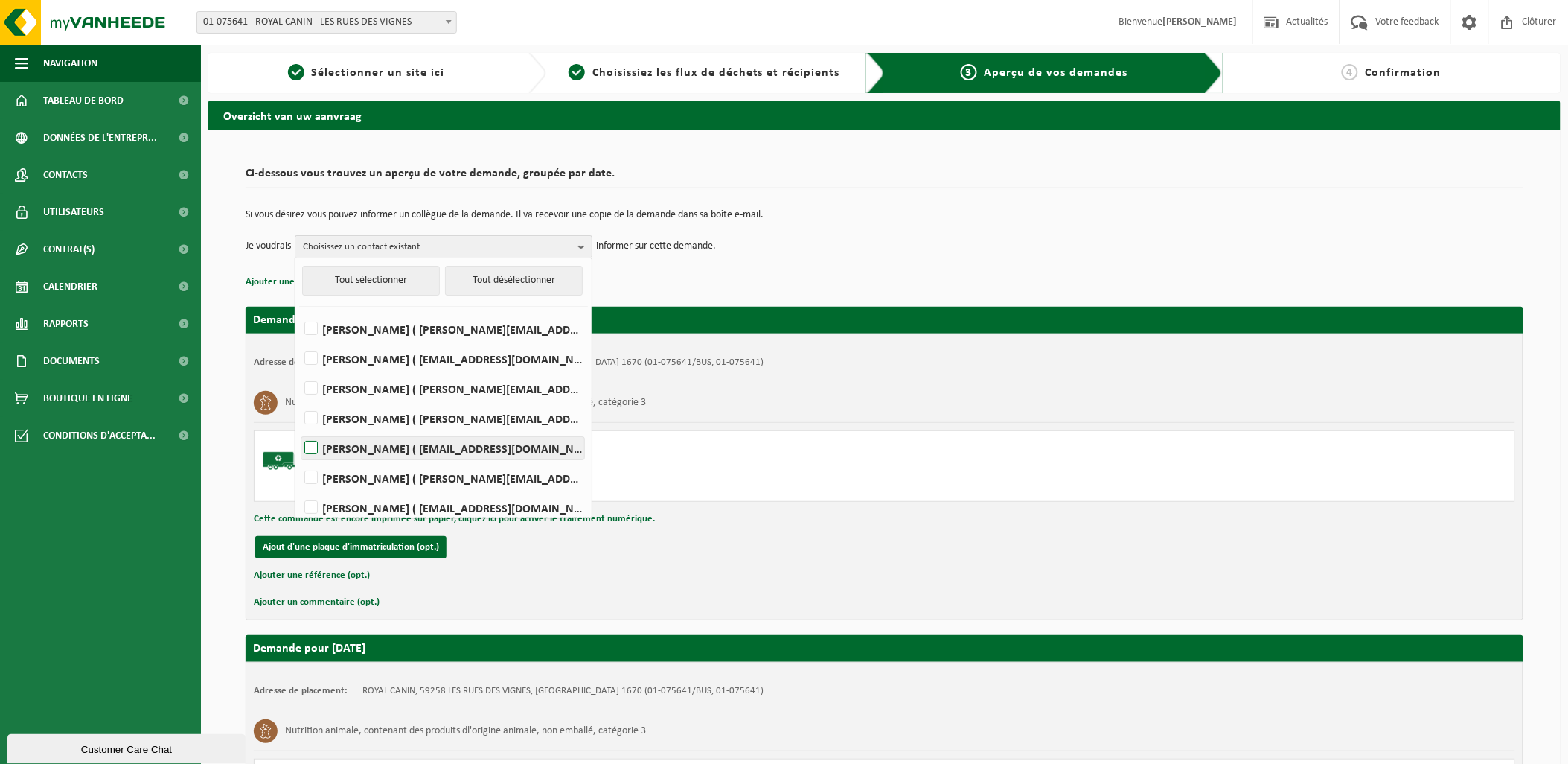
click at [311, 448] on label "Damien Normand ( dnormand@dupaslebeda.eu )" at bounding box center [442, 448] width 283 height 22
click at [299, 430] on input "Damien Normand ( dnormand@dupaslebeda.eu )" at bounding box center [298, 429] width 1 height 1
checkbox input "true"
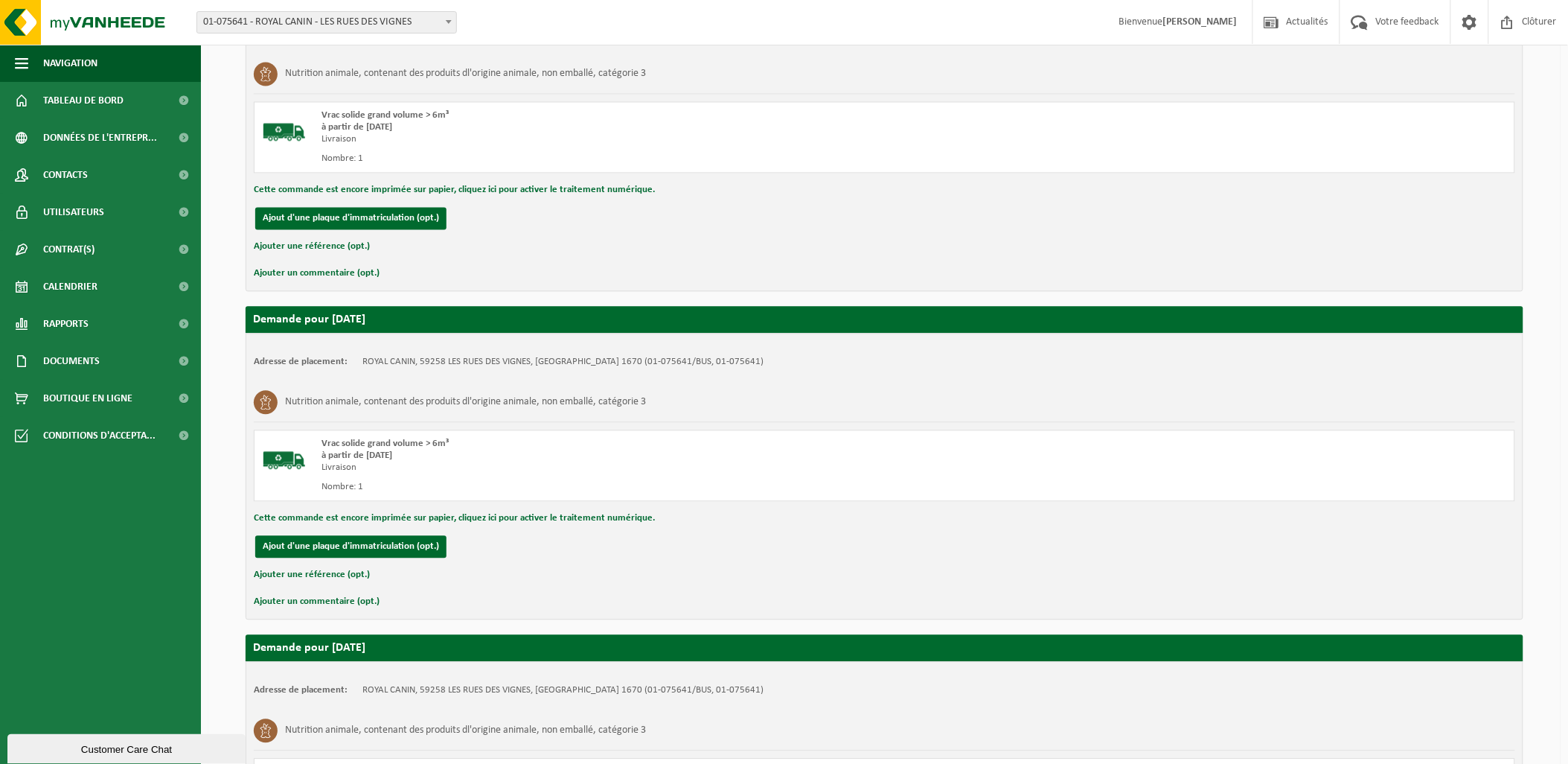
scroll to position [1240, 0]
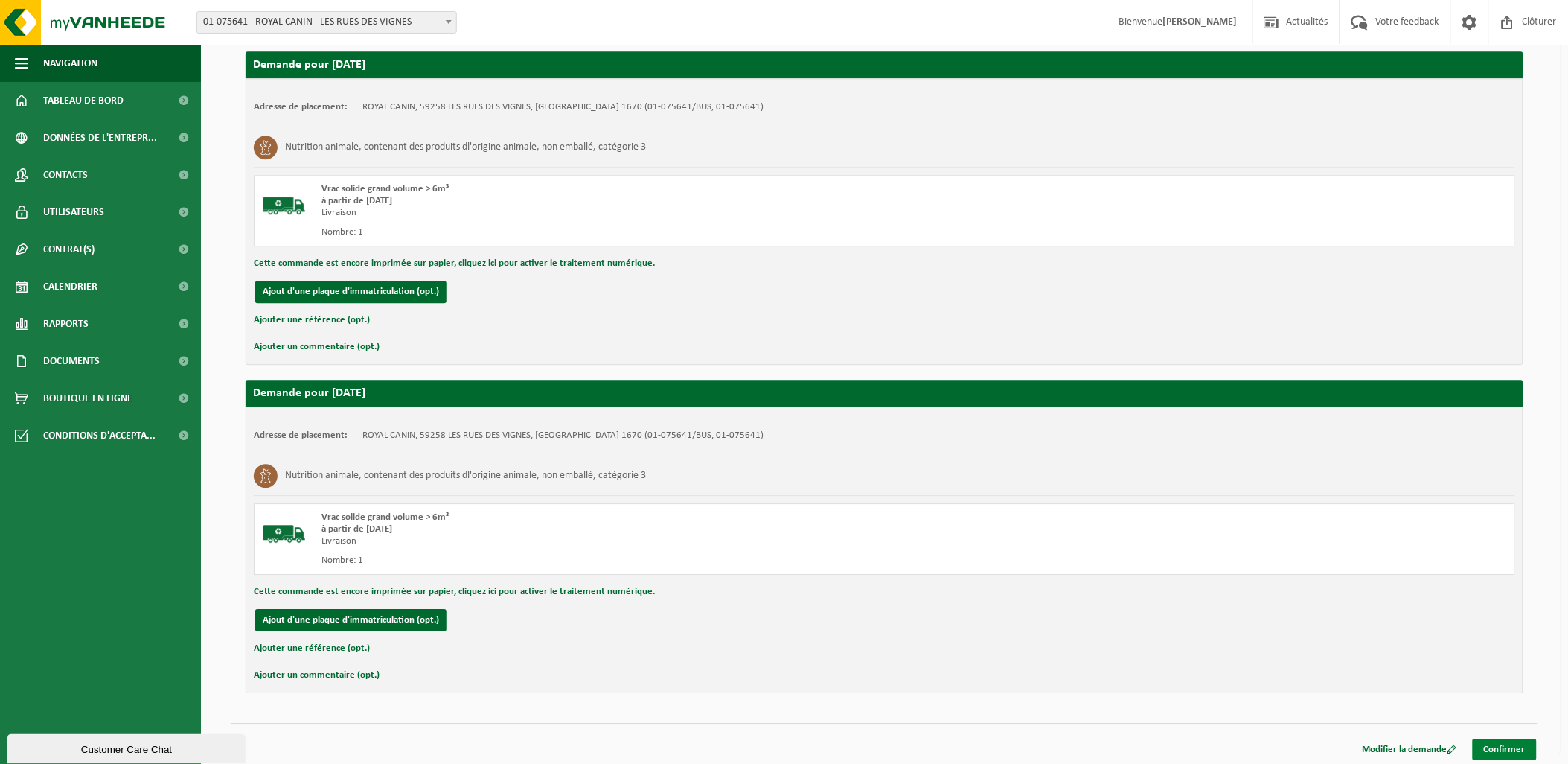
click at [1507, 747] on link "Confirmer" at bounding box center [1505, 749] width 64 height 21
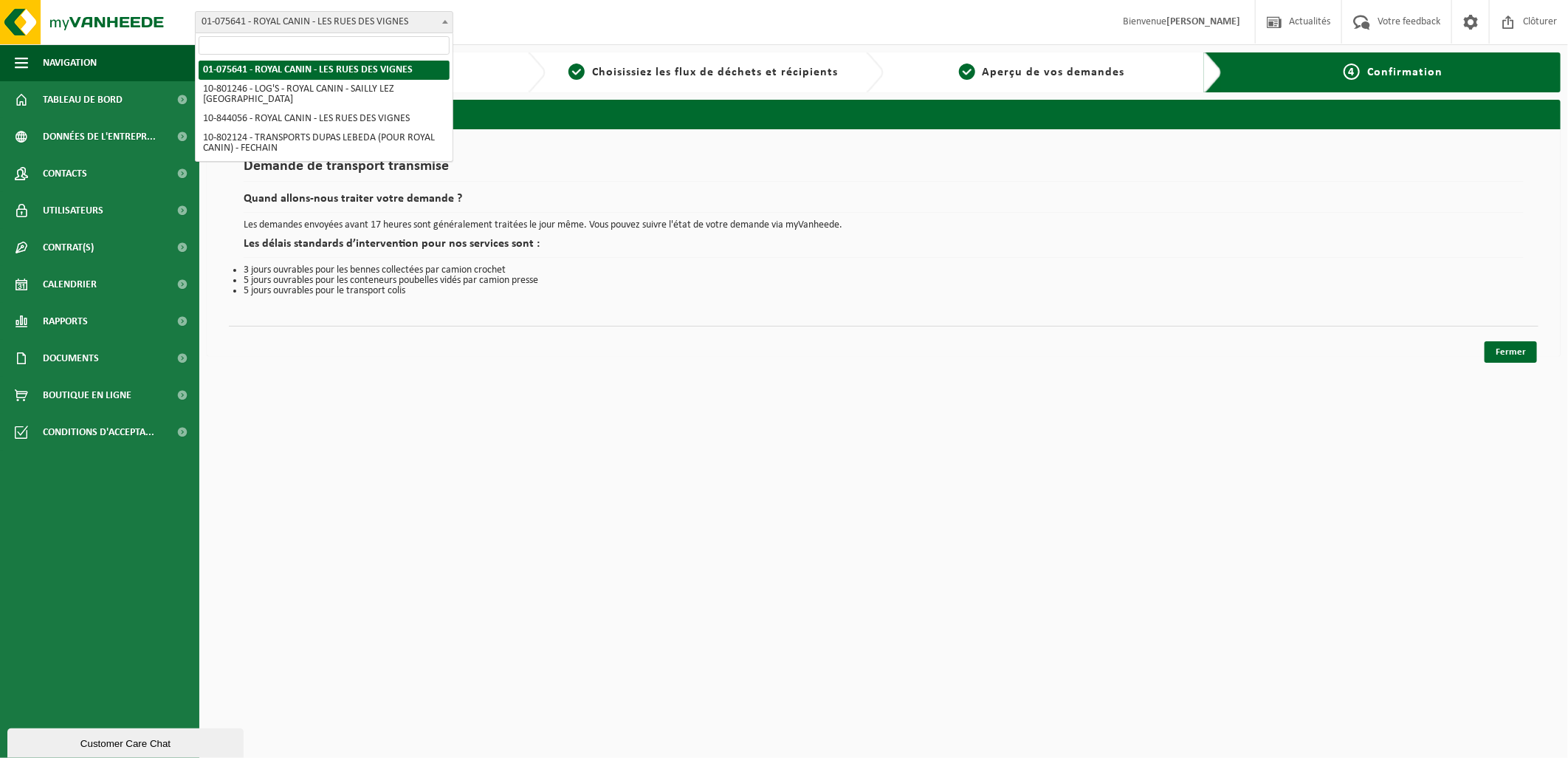
click at [358, 17] on span "01-075641 - ROYAL CANIN - LES RUES DES VIGNES" at bounding box center [323, 22] width 257 height 20
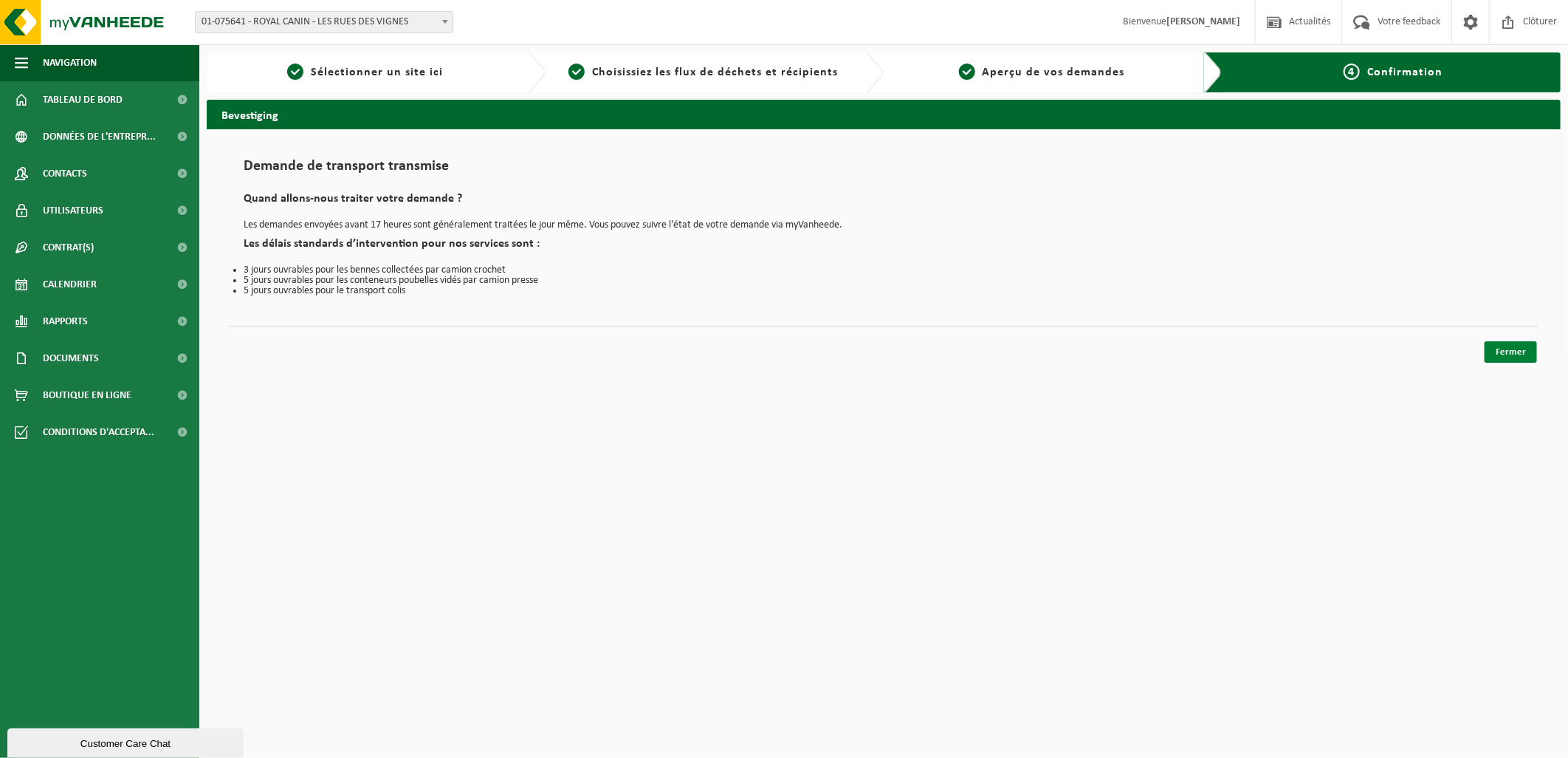
click at [1502, 354] on link "Fermer" at bounding box center [1511, 351] width 53 height 21
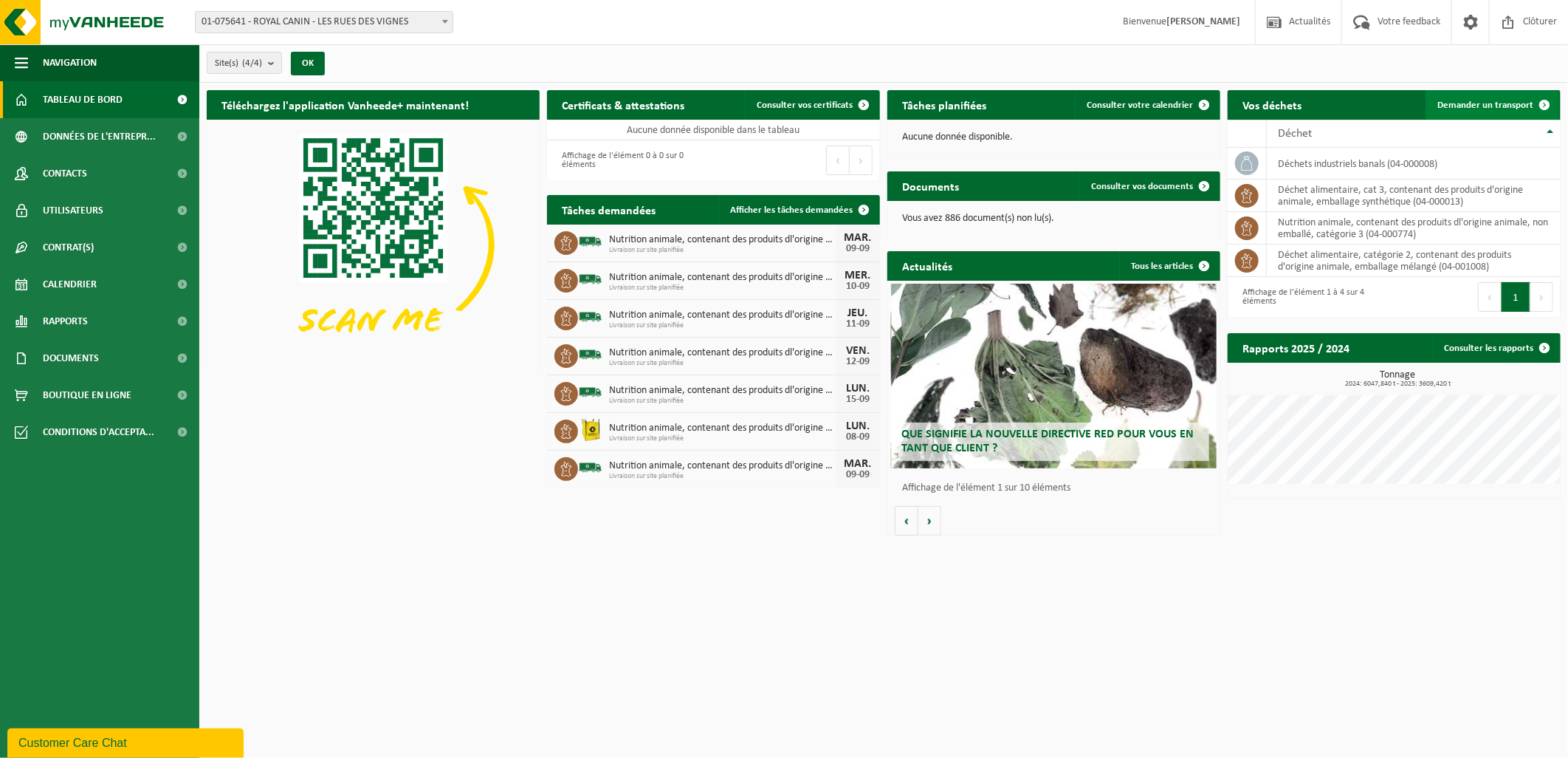
click at [1486, 104] on span "Demander un transport" at bounding box center [1486, 105] width 96 height 9
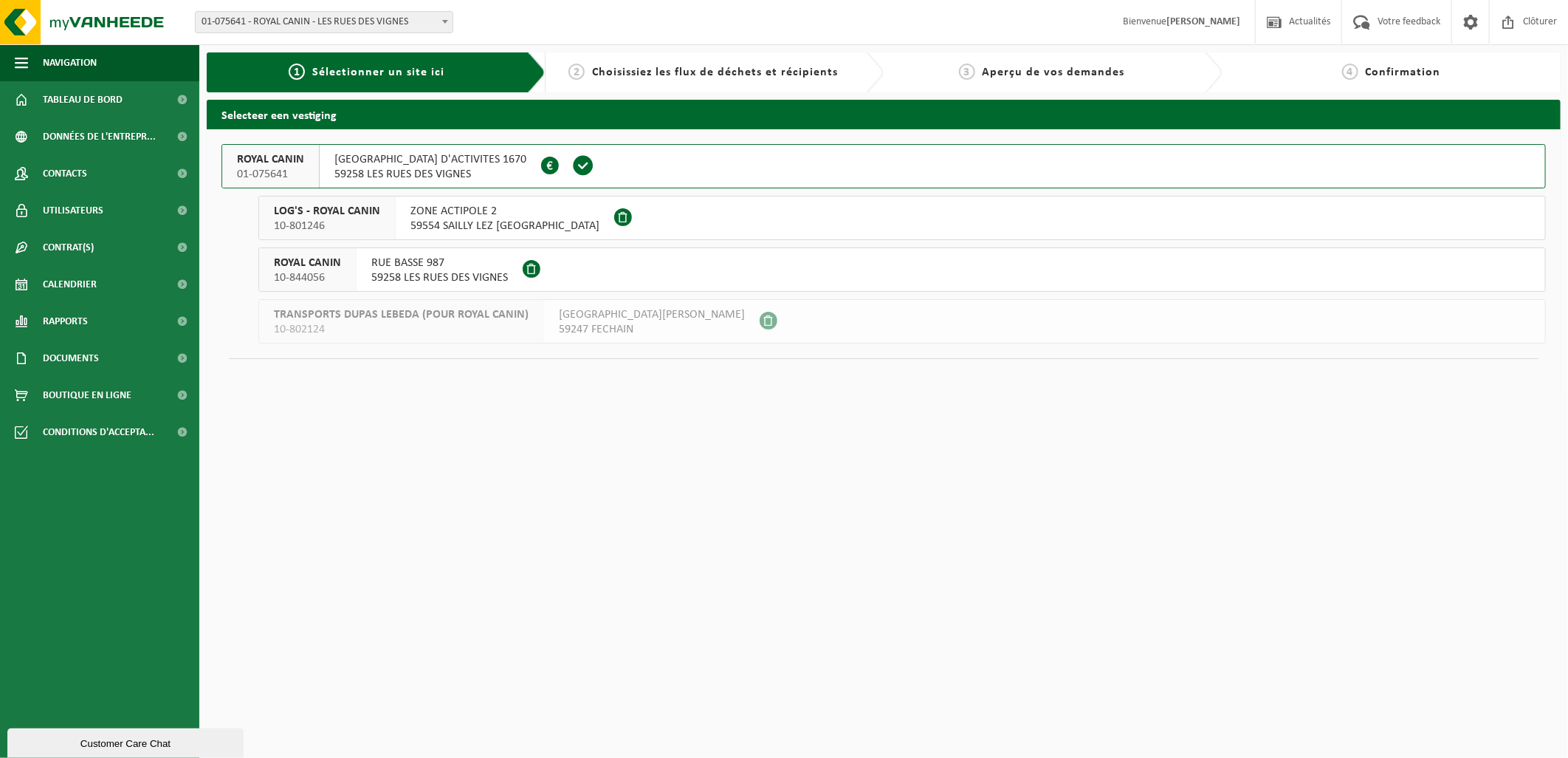
click at [289, 168] on span "01-075641" at bounding box center [271, 174] width 68 height 15
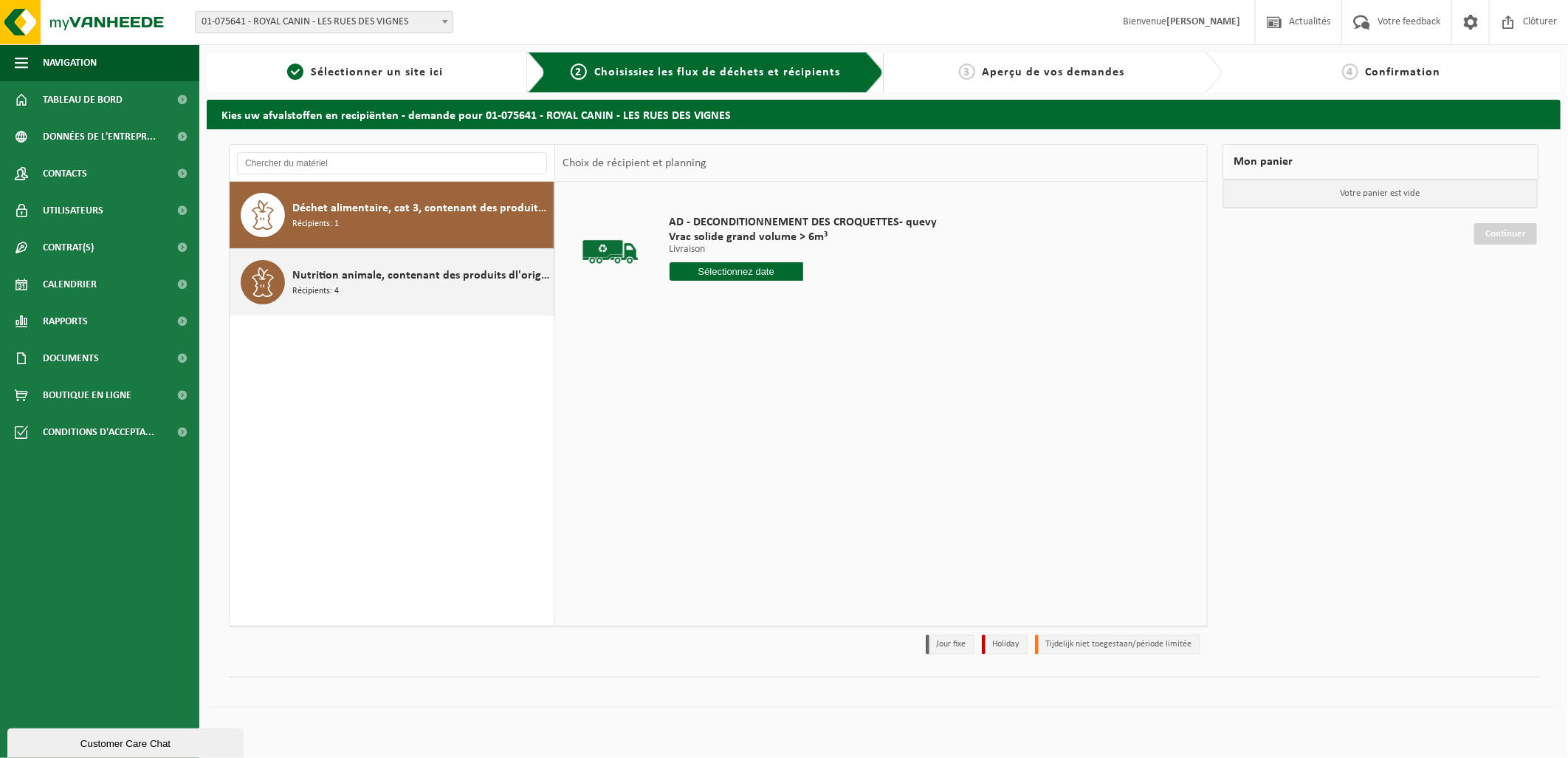
click at [382, 283] on span "Nutrition animale, contenant des produits dl'origine animale, non emballé, caté…" at bounding box center [421, 275] width 258 height 18
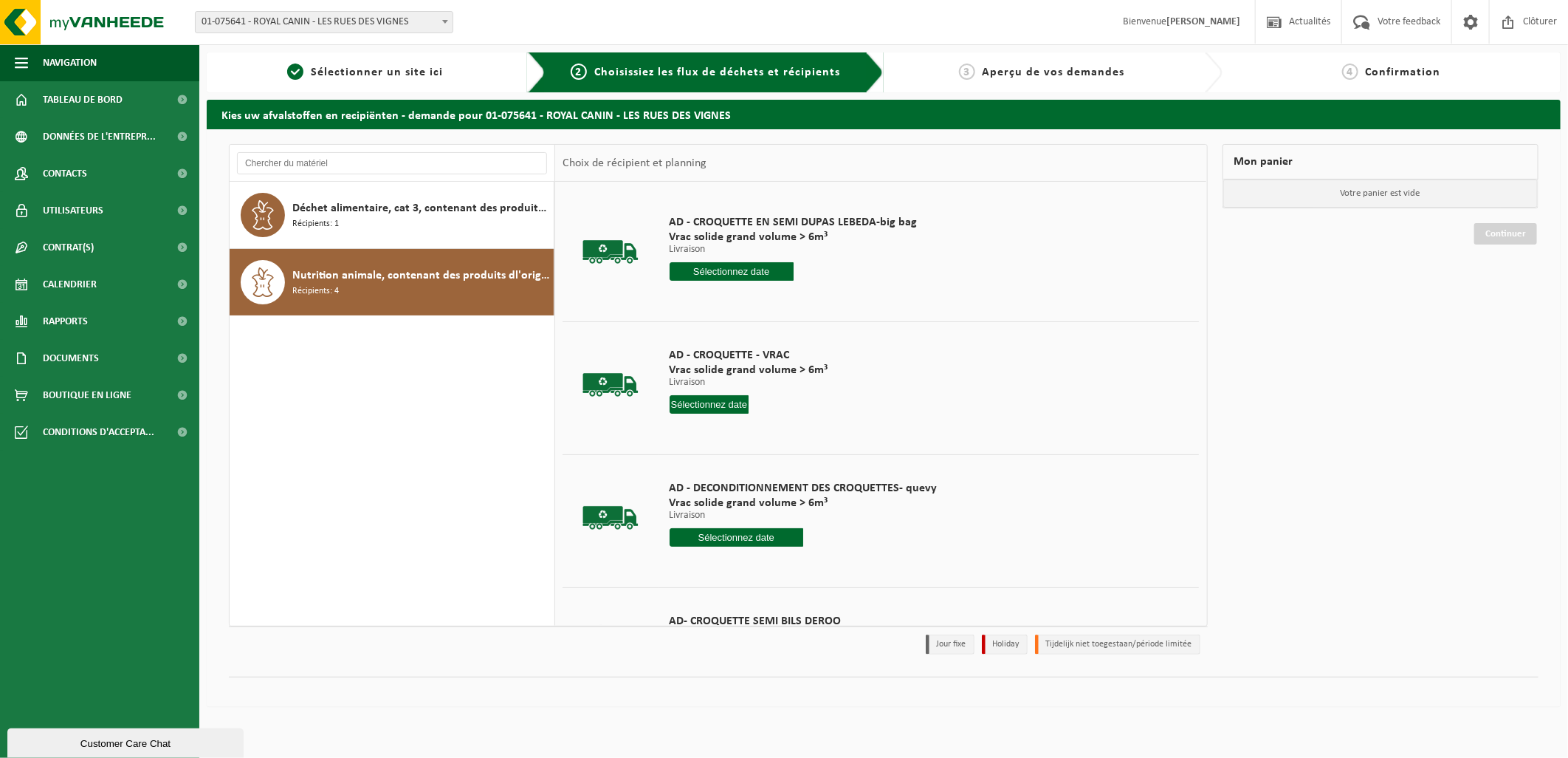
click at [741, 272] on input "text" at bounding box center [732, 272] width 124 height 19
click at [748, 268] on input "text" at bounding box center [732, 272] width 124 height 19
click at [706, 375] on div "9" at bounding box center [707, 379] width 26 height 24
type input "à partir de [DATE]"
type input "2025-09-09"
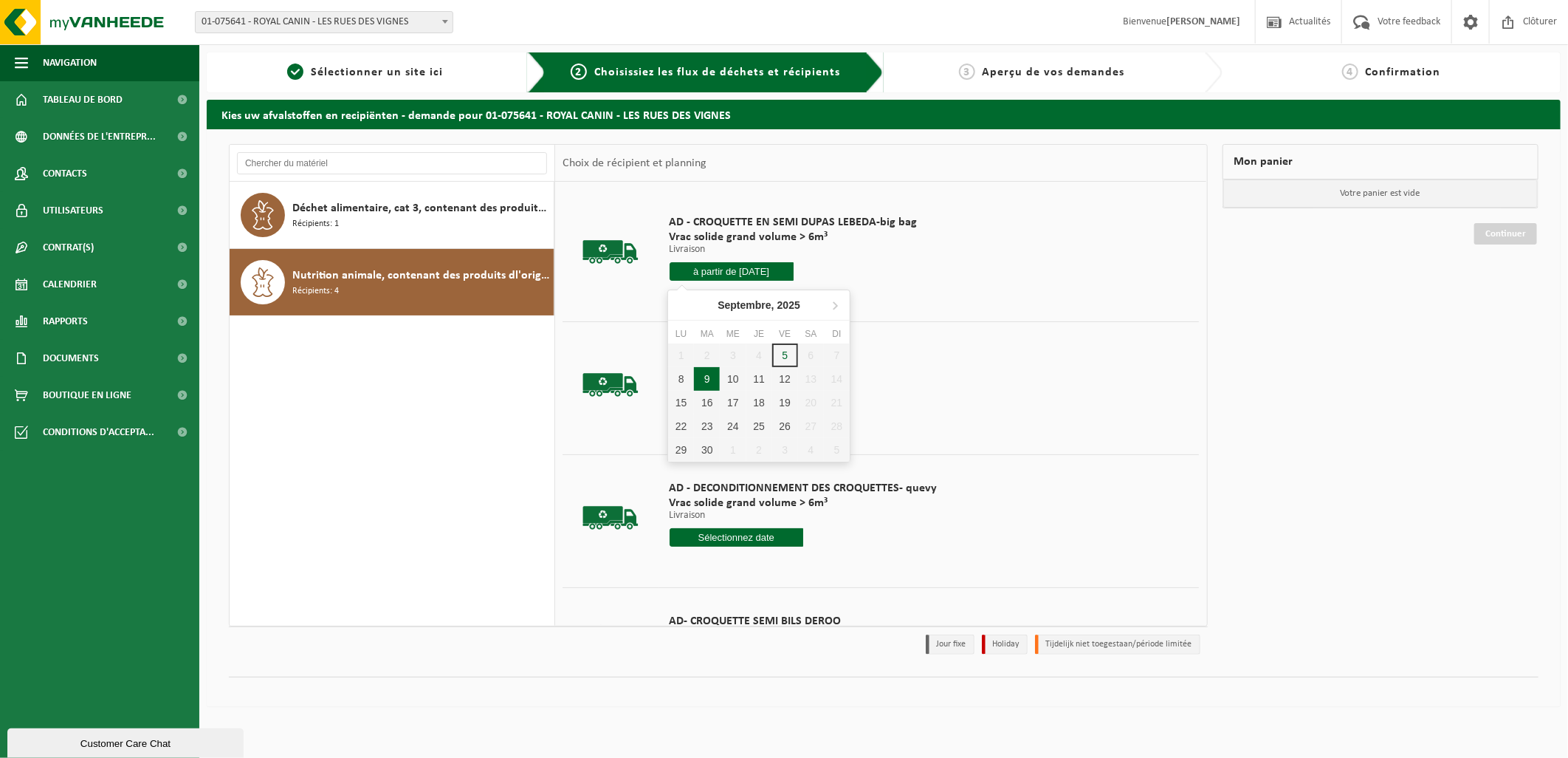
type input "2025-09-09"
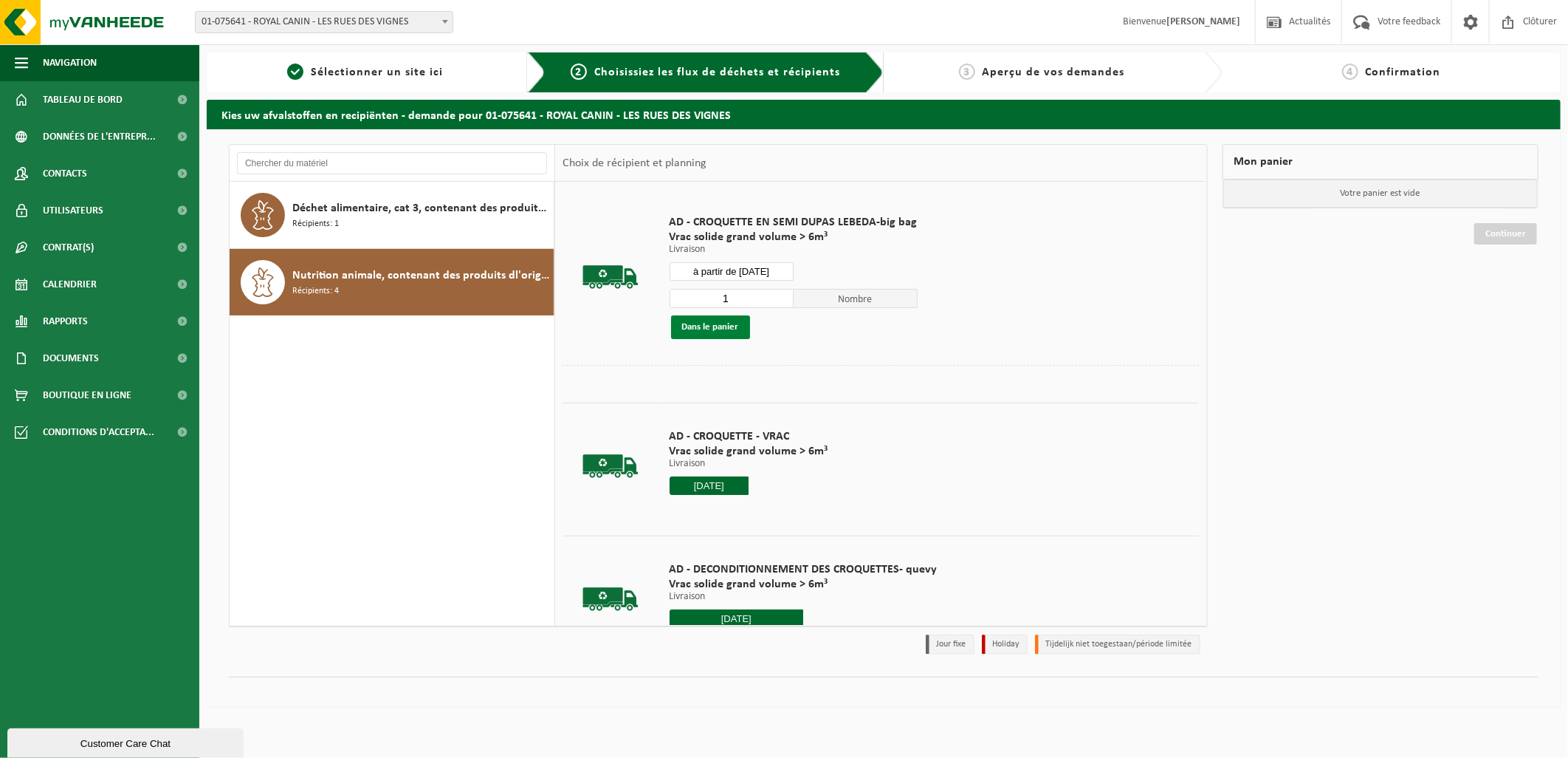
click at [715, 328] on button "Dans le panier" at bounding box center [711, 327] width 79 height 24
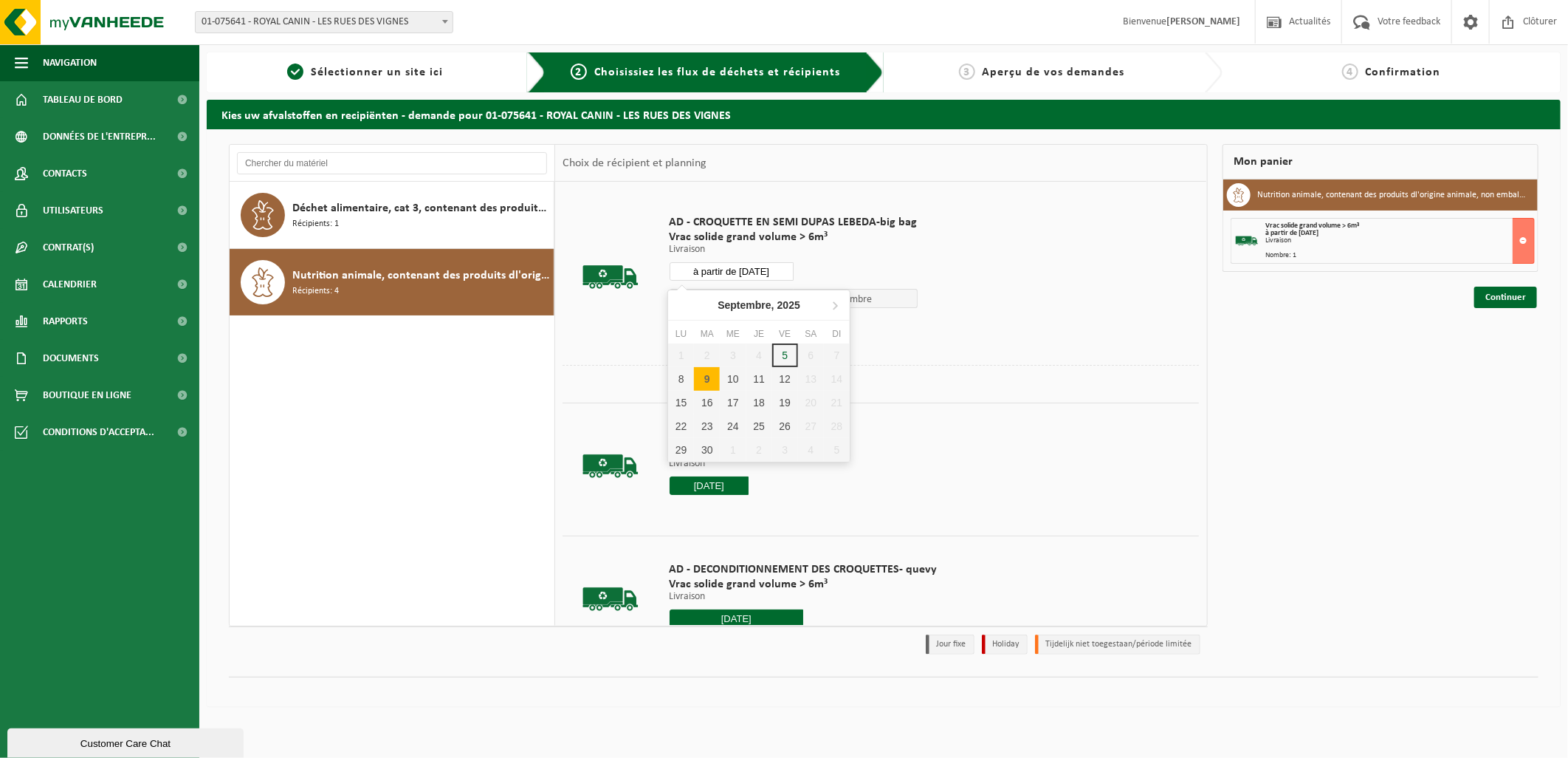
click at [780, 269] on input "à partir de 2025-09-09" at bounding box center [732, 272] width 124 height 19
click at [736, 379] on div "10" at bounding box center [733, 379] width 26 height 24
type input "à partir de 2025-09-10"
type input "2025-09-10"
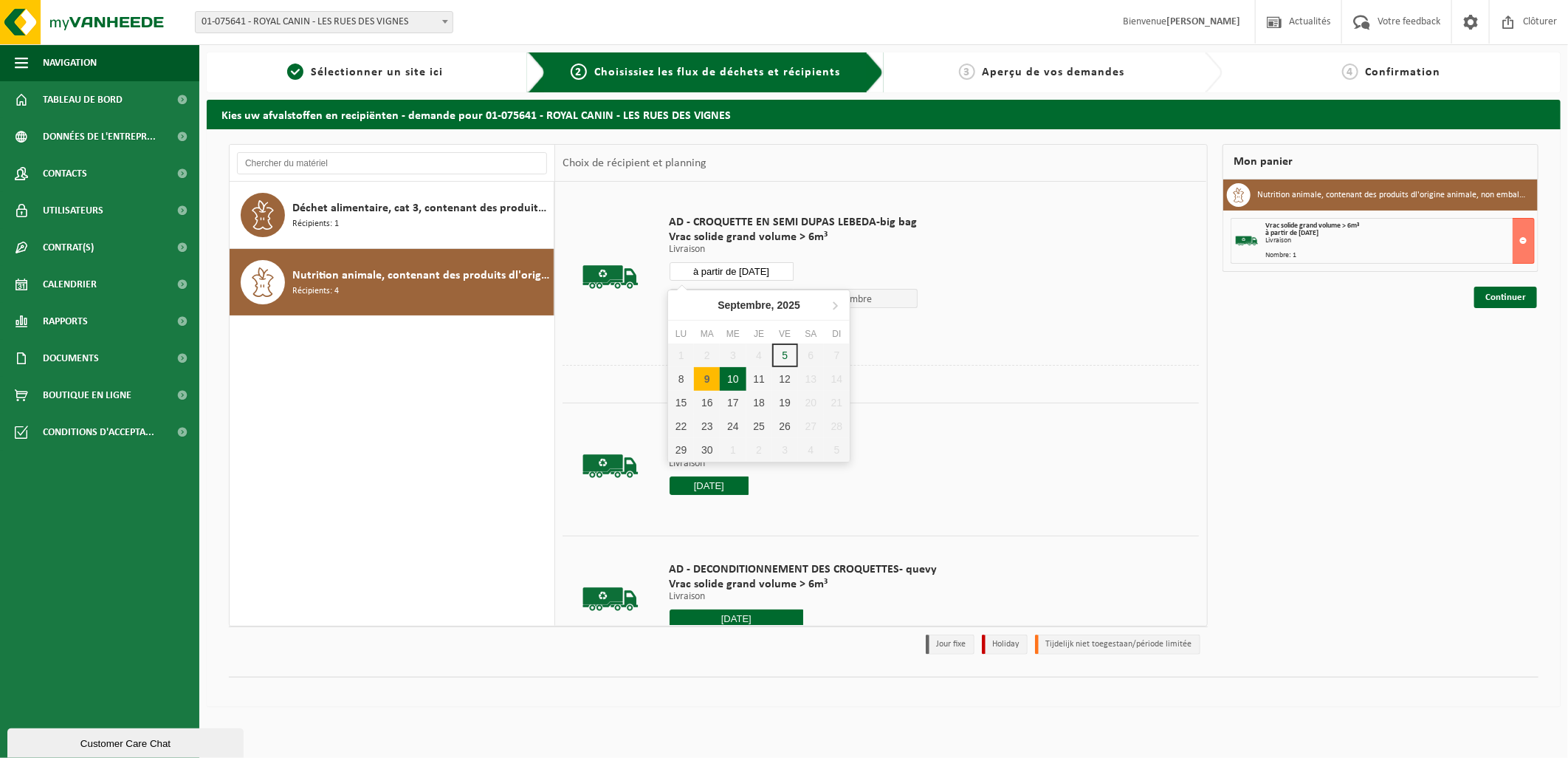
type input "2025-09-10"
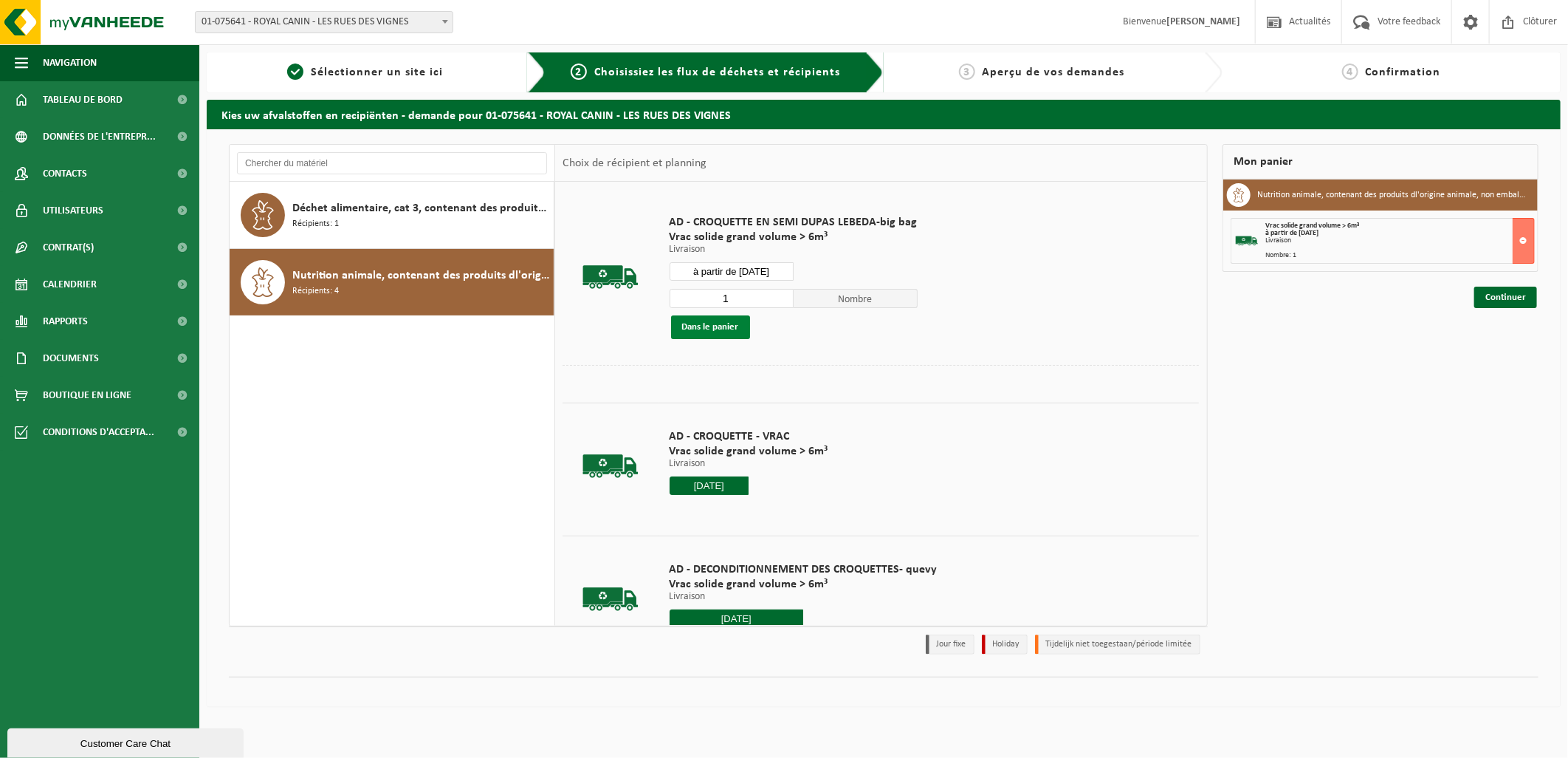
click at [711, 328] on button "Dans le panier" at bounding box center [711, 327] width 79 height 24
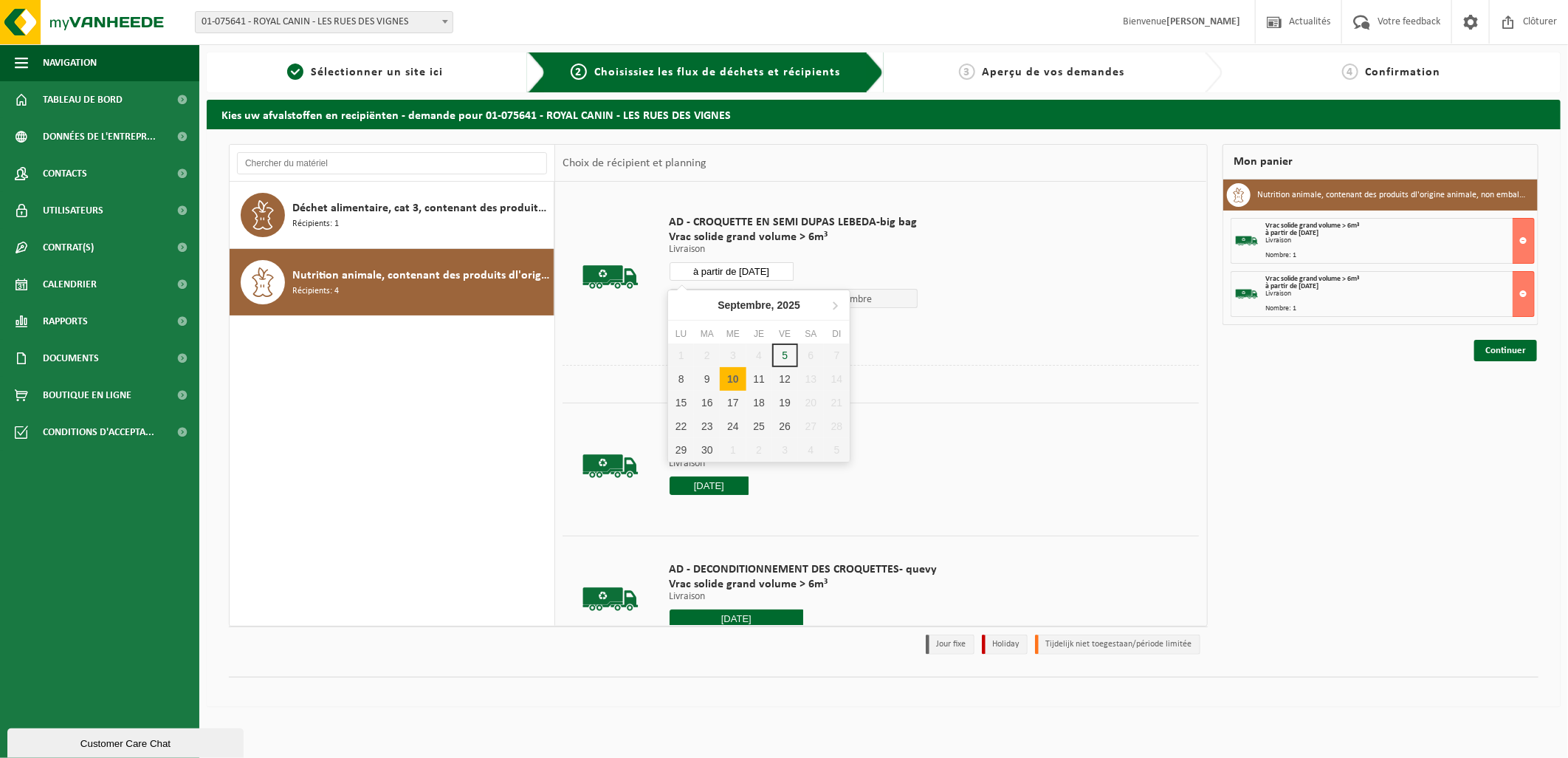
click at [772, 273] on input "à partir de 2025-09-10" at bounding box center [732, 272] width 124 height 19
click at [759, 377] on div "11" at bounding box center [759, 379] width 26 height 24
type input "à partir de 2025-09-11"
type input "2025-09-11"
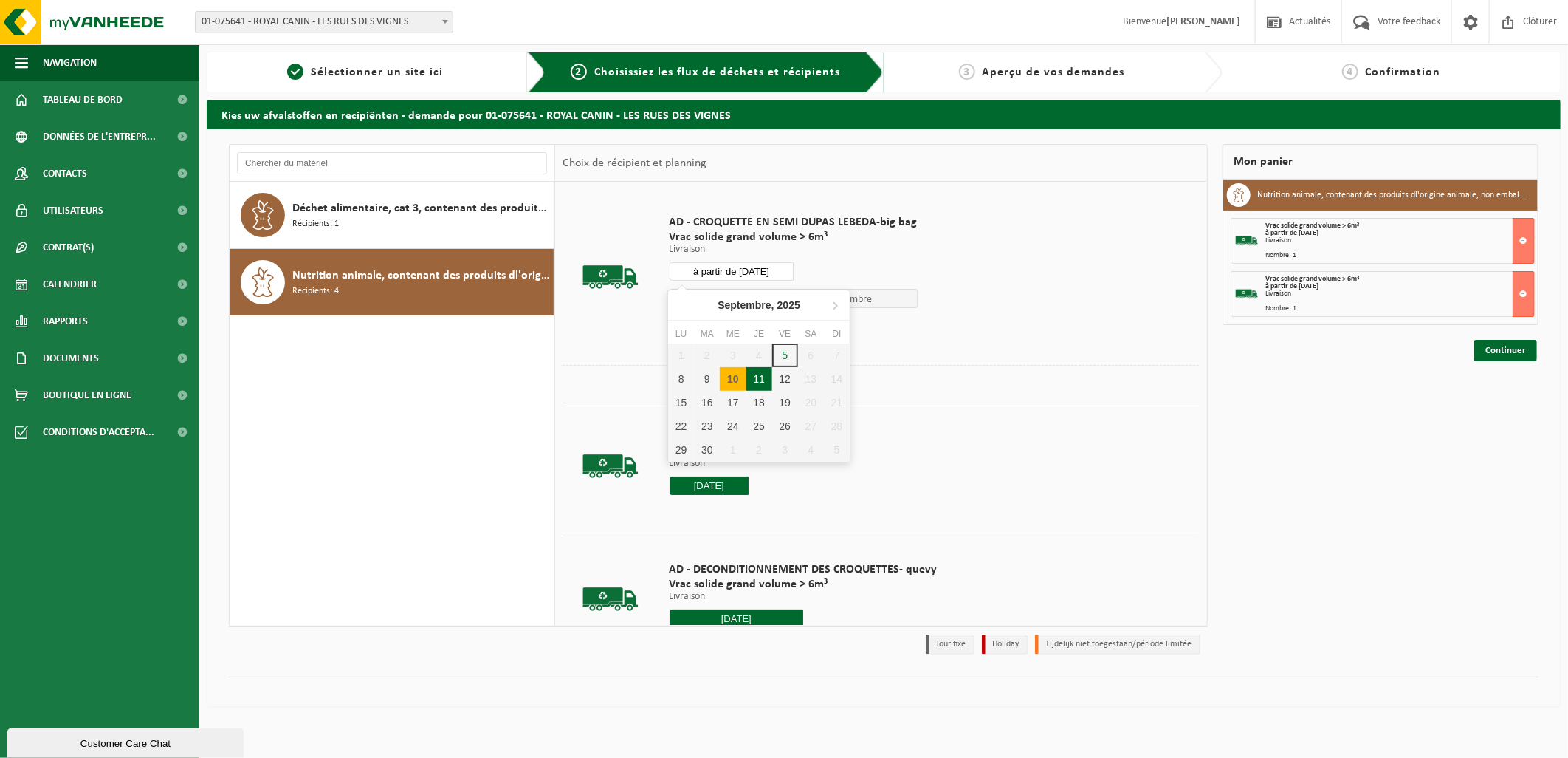
type input "2025-09-11"
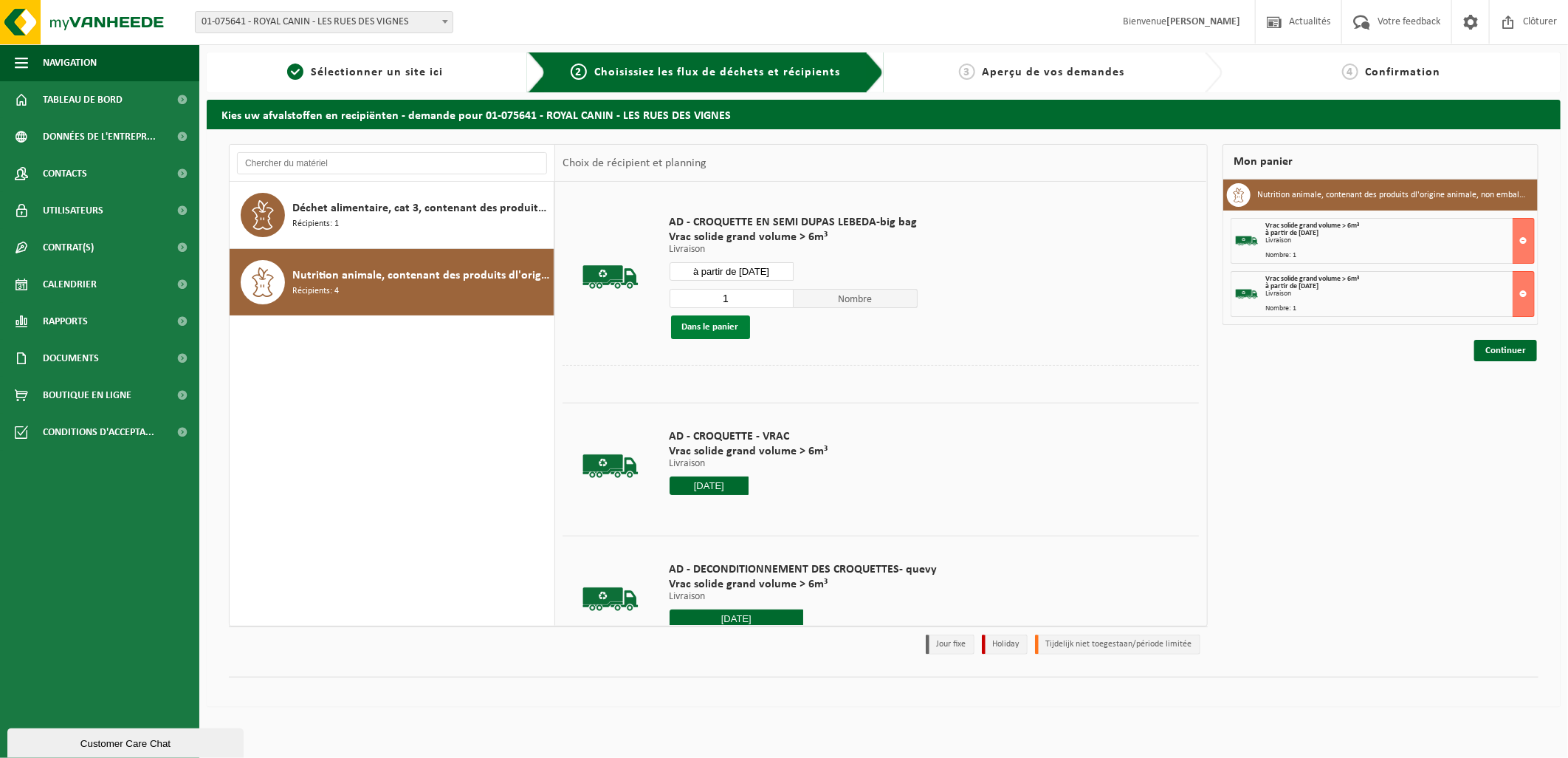
click at [726, 325] on button "Dans le panier" at bounding box center [711, 327] width 79 height 24
click at [776, 266] on input "à partir de 2025-09-11" at bounding box center [732, 272] width 124 height 19
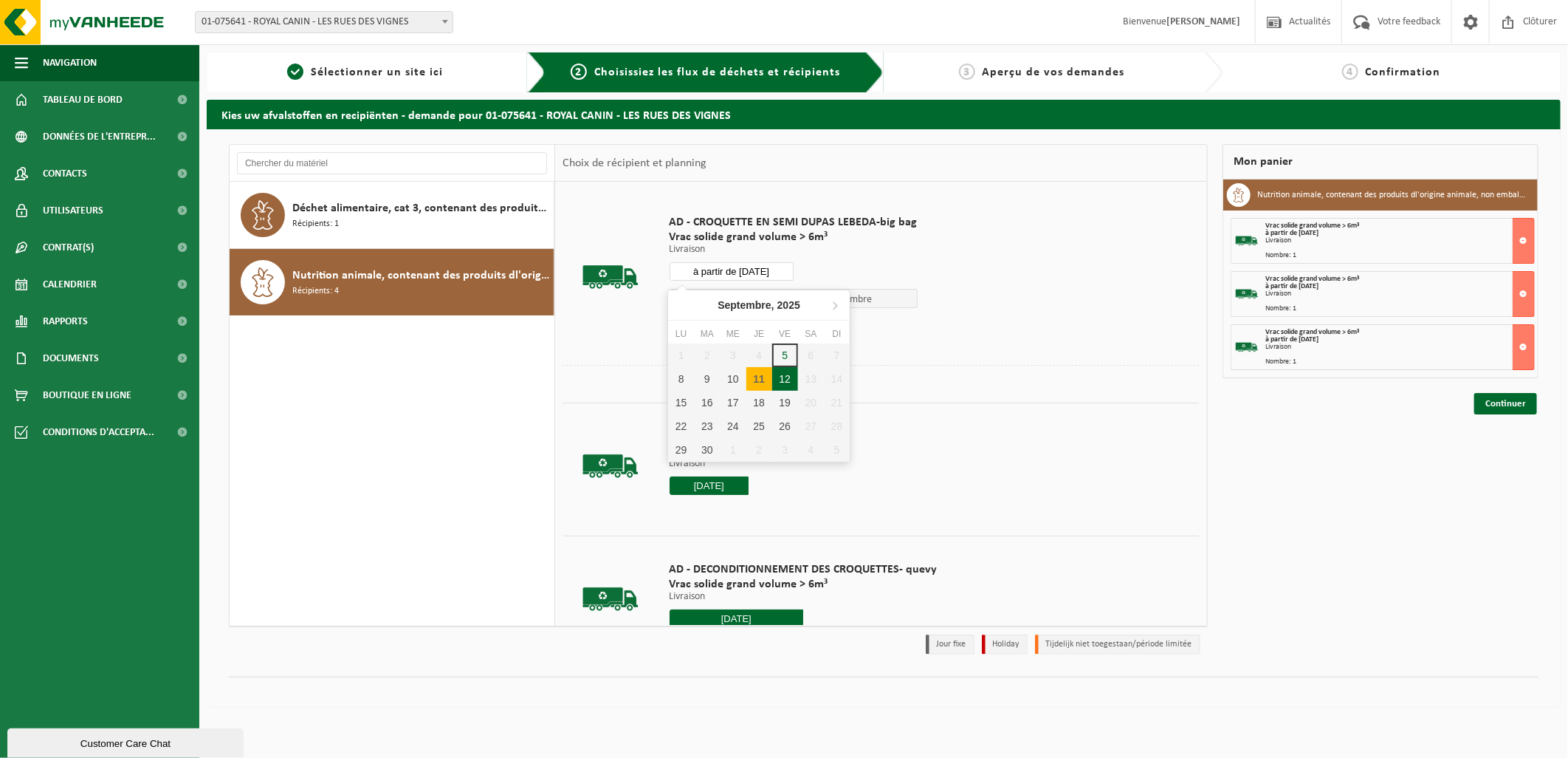
click at [784, 381] on div "12" at bounding box center [785, 379] width 26 height 24
type input "à partir de 2025-09-12"
type input "2025-09-12"
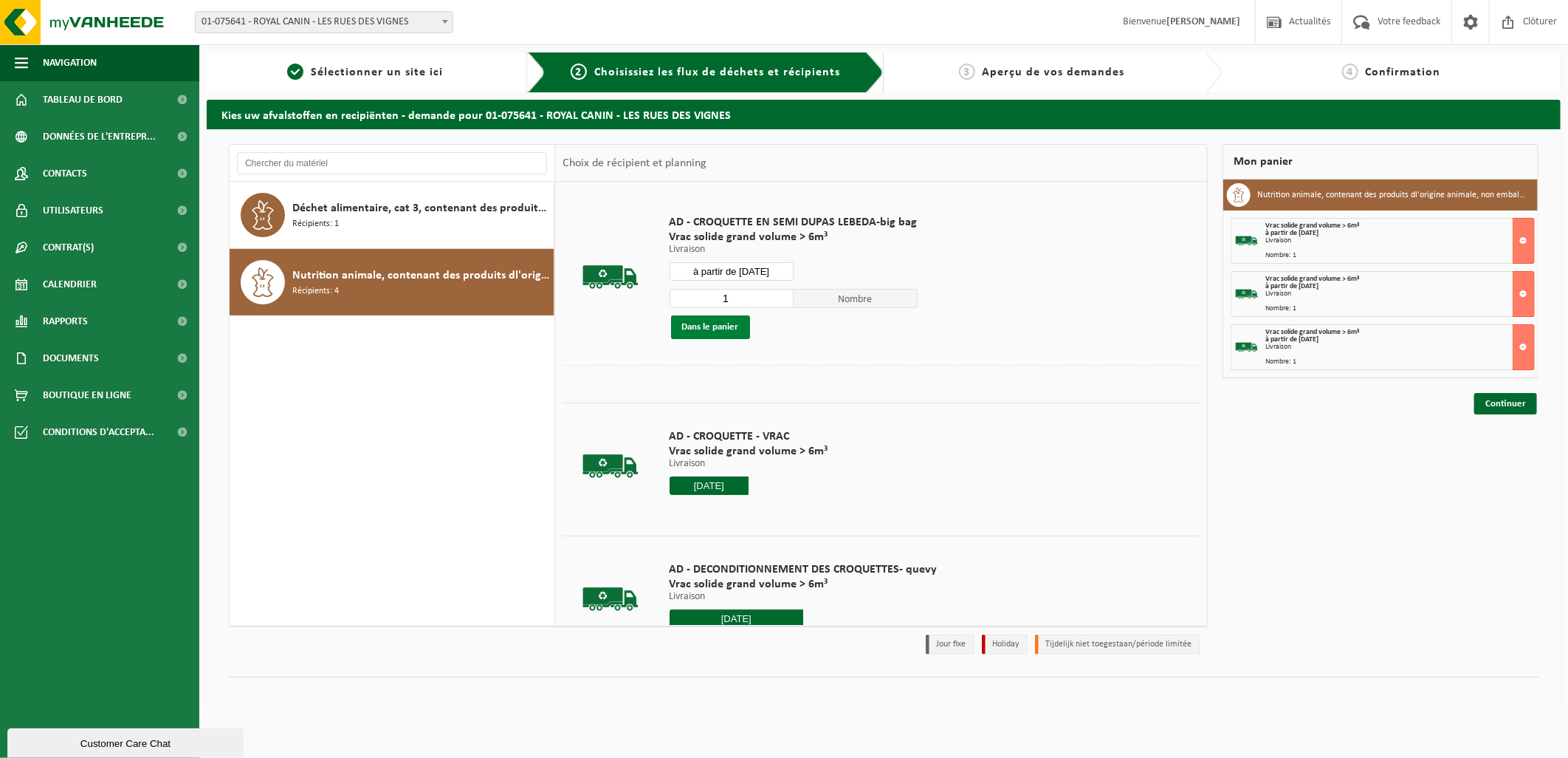
click at [728, 322] on button "Dans le panier" at bounding box center [711, 327] width 79 height 24
click at [777, 269] on input "à partir de 2025-09-12" at bounding box center [732, 272] width 124 height 19
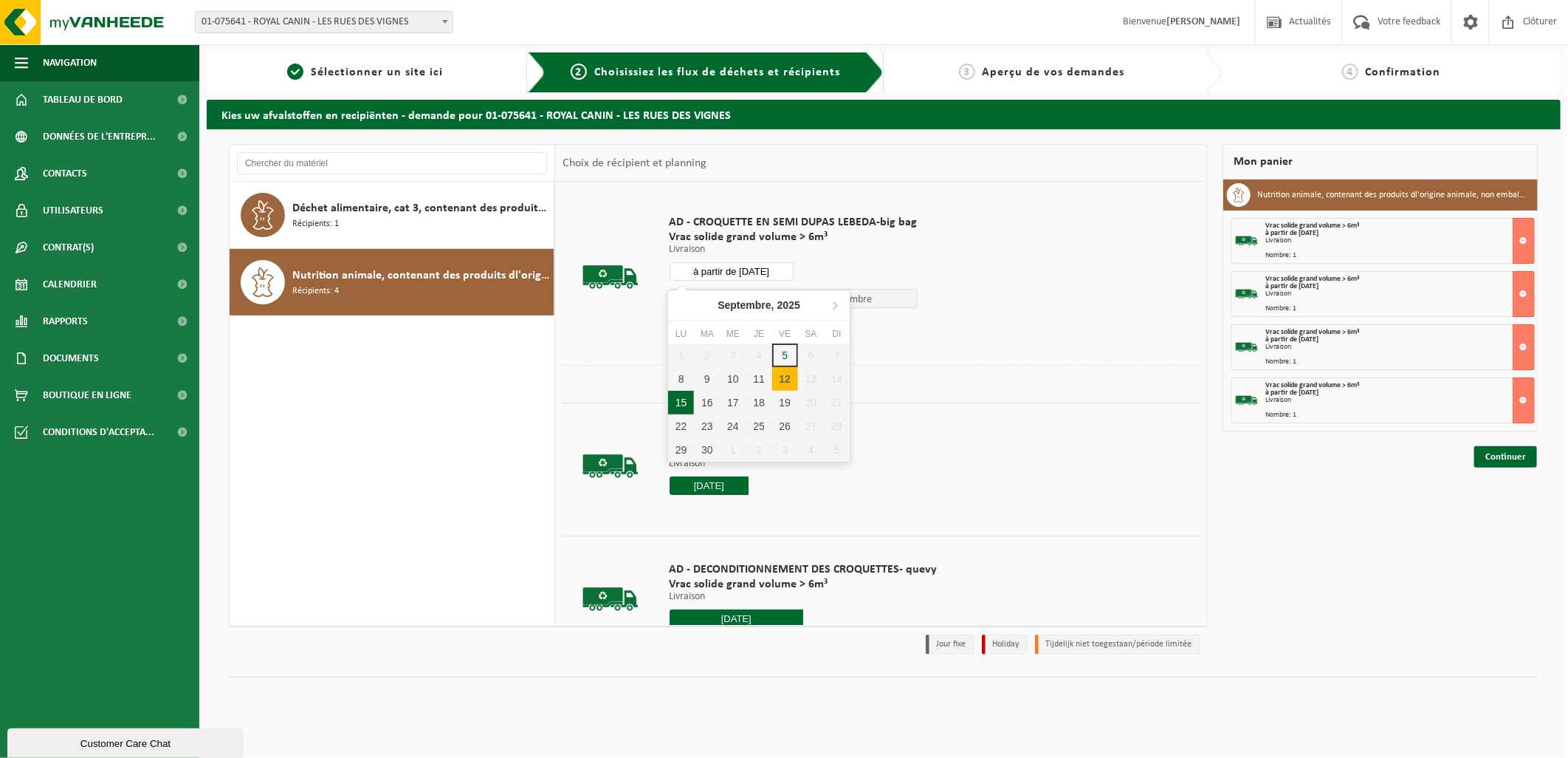
click at [684, 401] on div "15" at bounding box center [681, 402] width 26 height 24
type input "à partir de 2025-09-15"
type input "2025-09-15"
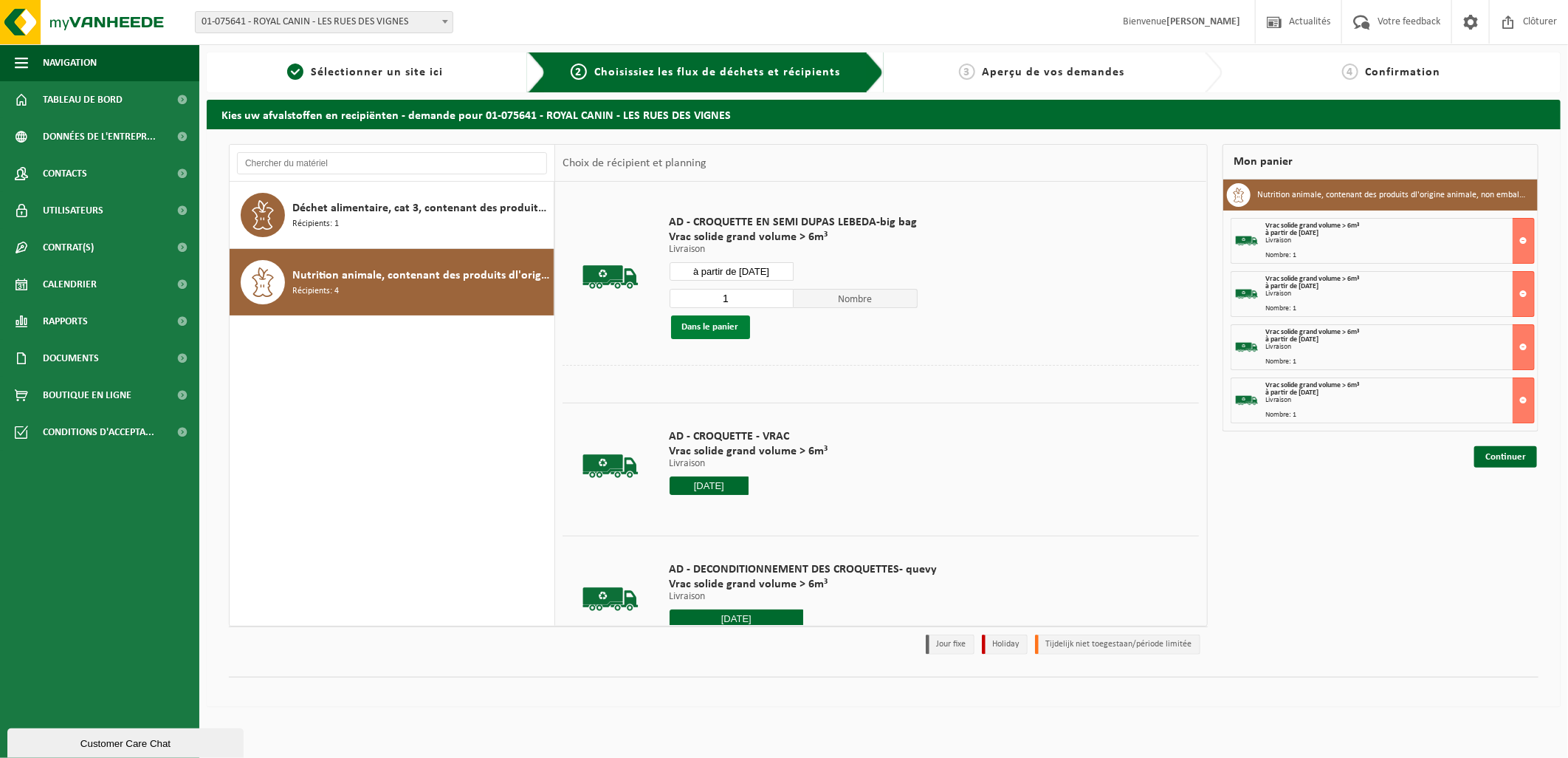
click at [723, 322] on button "Dans le panier" at bounding box center [711, 327] width 79 height 24
click at [1500, 513] on link "Continuer" at bounding box center [1506, 510] width 63 height 21
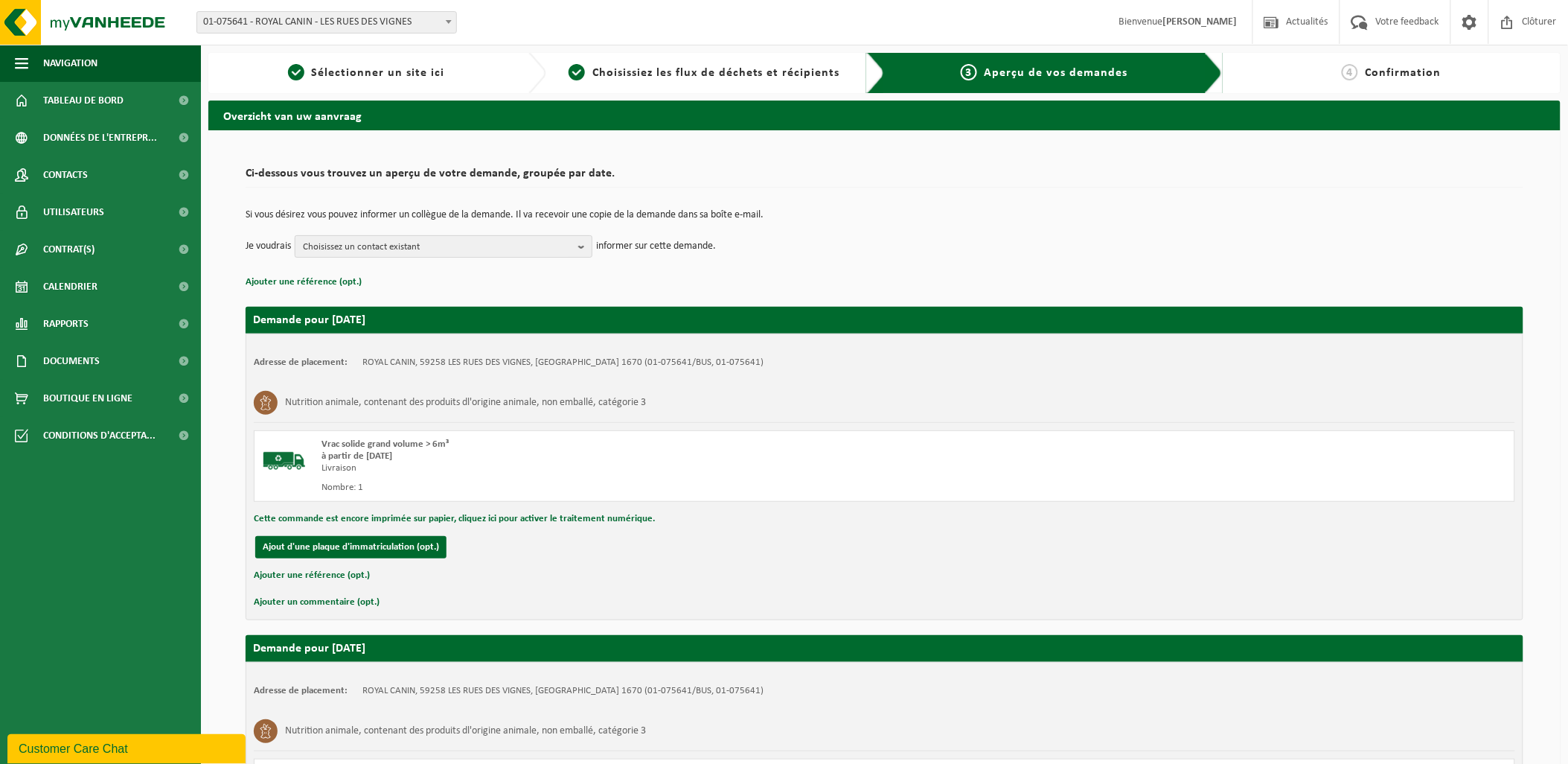
click at [499, 252] on span "Choisissez un contact existant" at bounding box center [438, 247] width 269 height 22
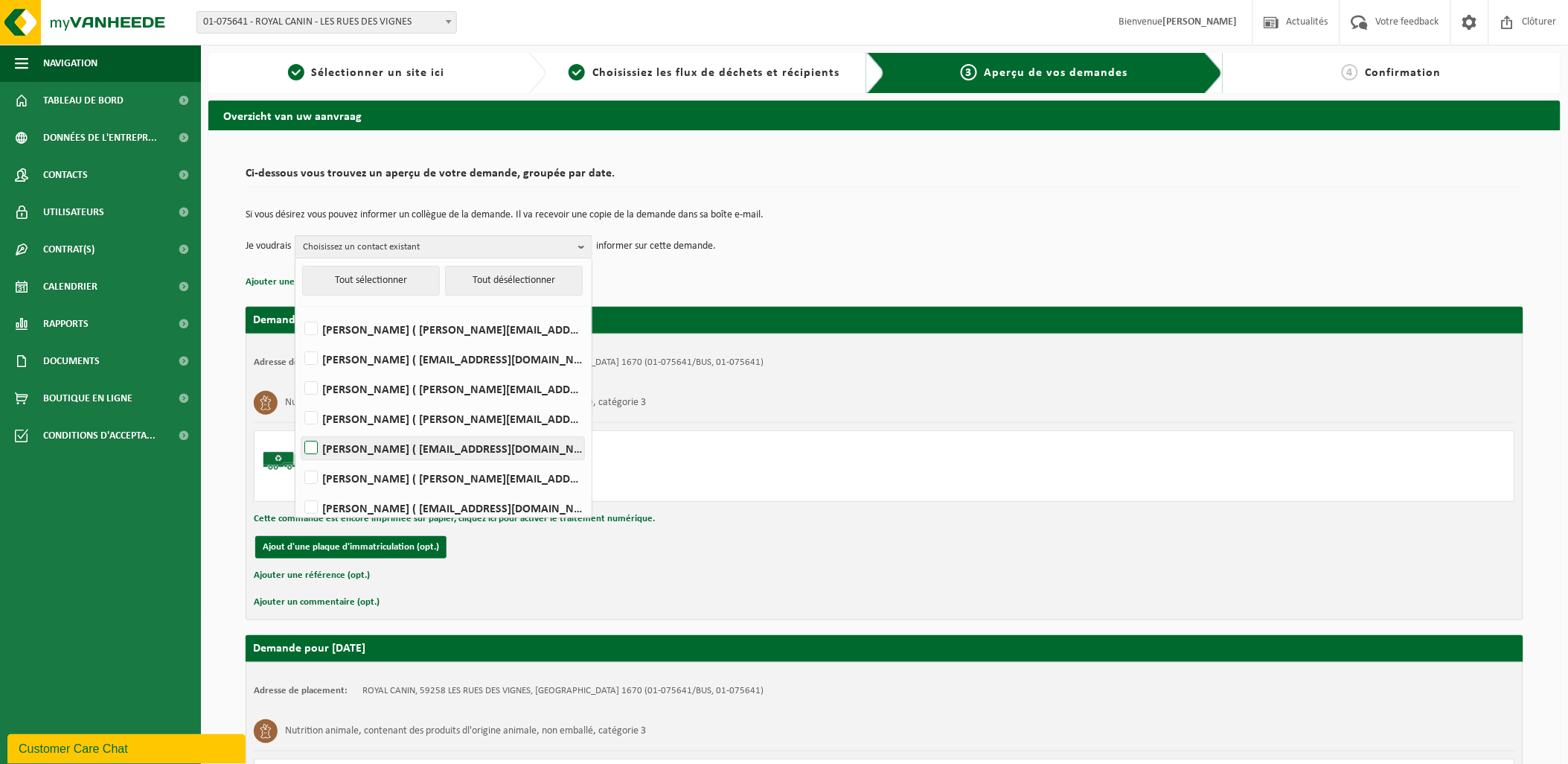
click at [348, 445] on label "Damien Normand ( dnormand@dupaslebeda.eu )" at bounding box center [442, 448] width 283 height 22
click at [299, 430] on input "Damien Normand ( dnormand@dupaslebeda.eu )" at bounding box center [298, 429] width 1 height 1
checkbox input "true"
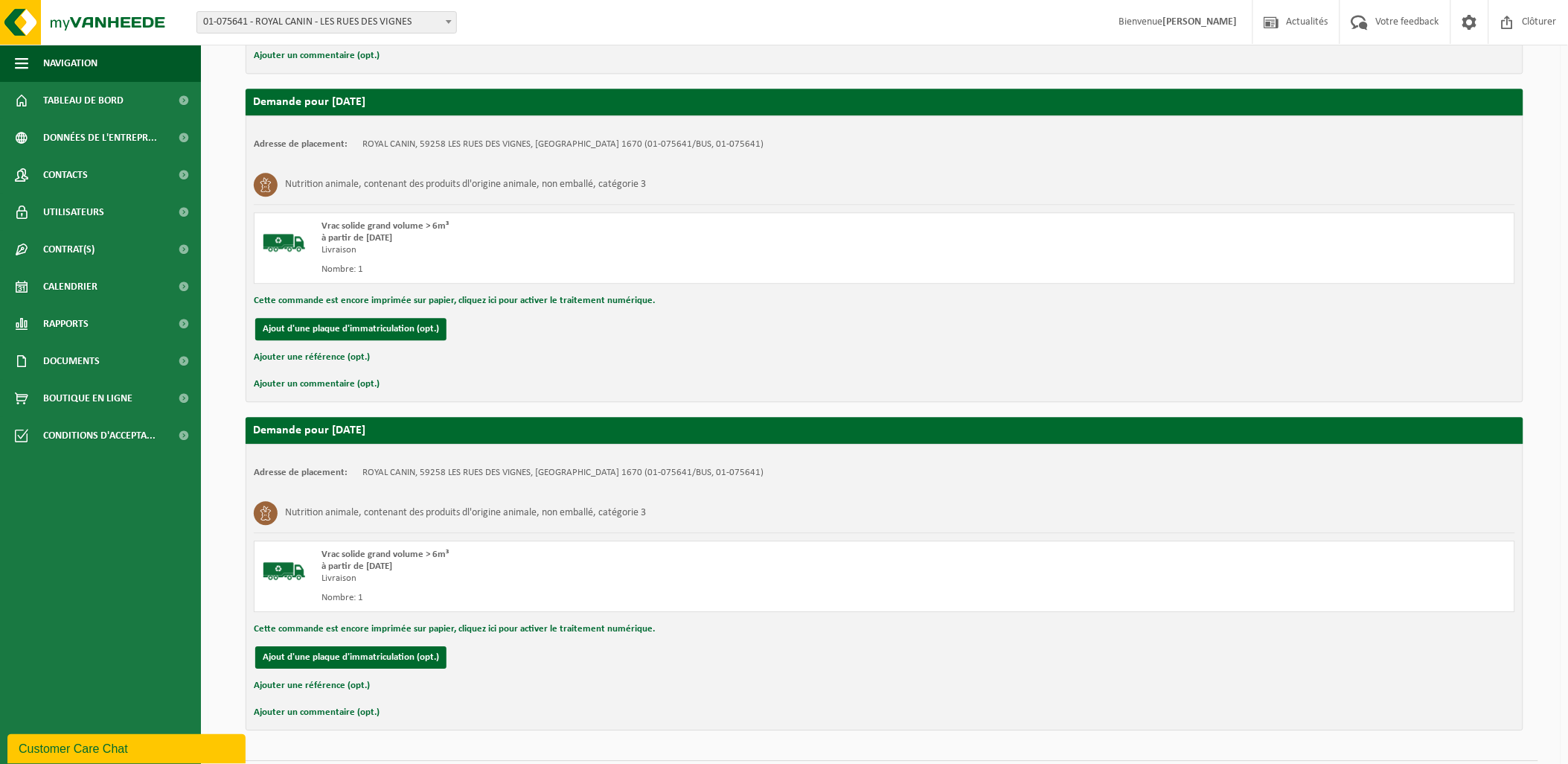
scroll to position [1246, 0]
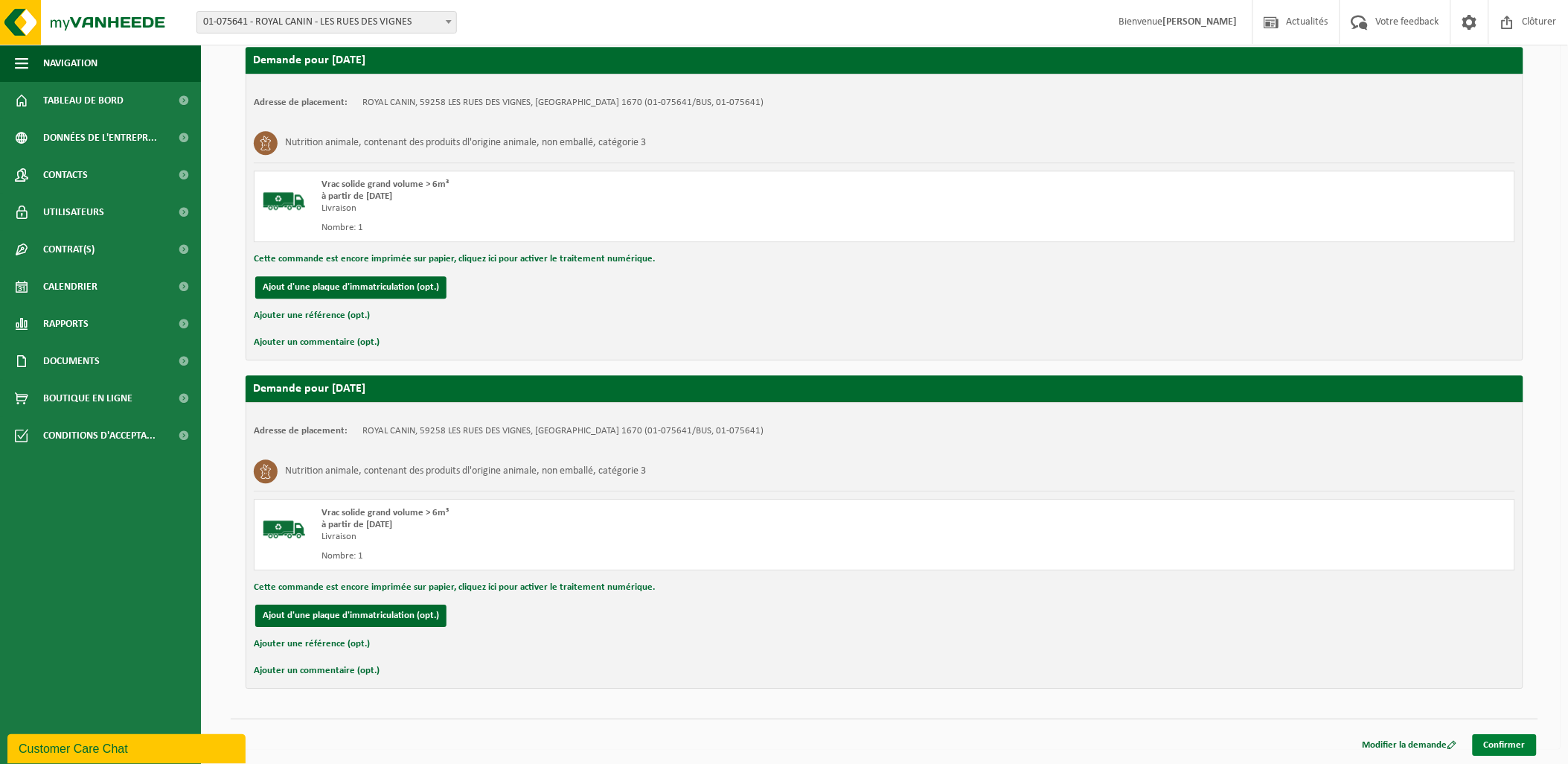
click at [1522, 747] on link "Confirmer" at bounding box center [1505, 744] width 64 height 21
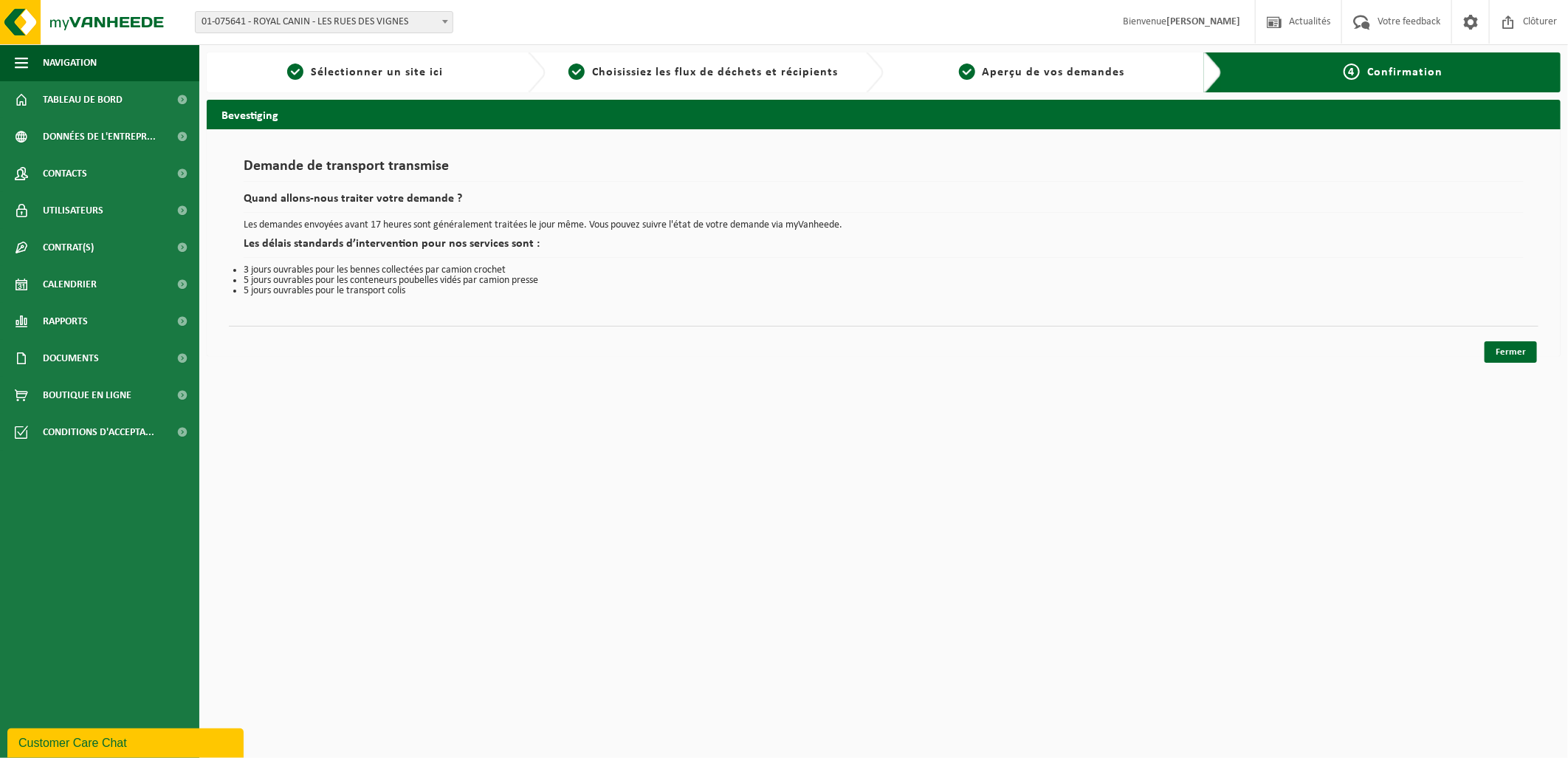
click at [433, 558] on html "Site: 01-075641 - ROYAL CANIN - LES RUES DES VIGNES 10-801246 - LOG'S - [GEOGRA…" at bounding box center [784, 379] width 1568 height 758
